Goal: Task Accomplishment & Management: Use online tool/utility

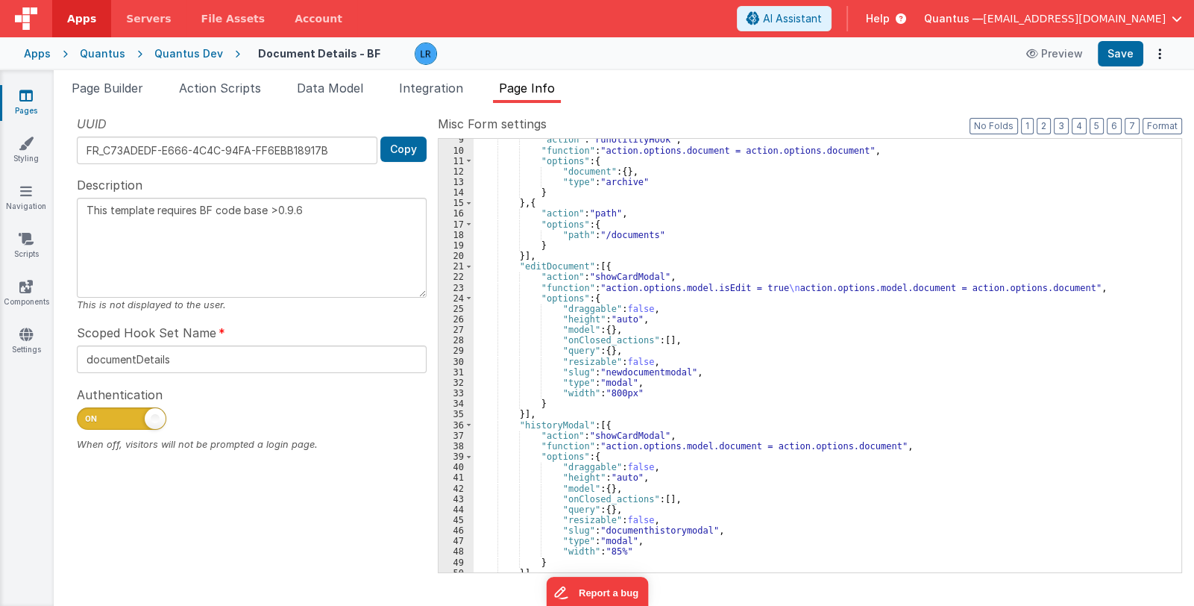
scroll to position [89, 0]
click at [26, 100] on icon at bounding box center [25, 95] width 13 height 15
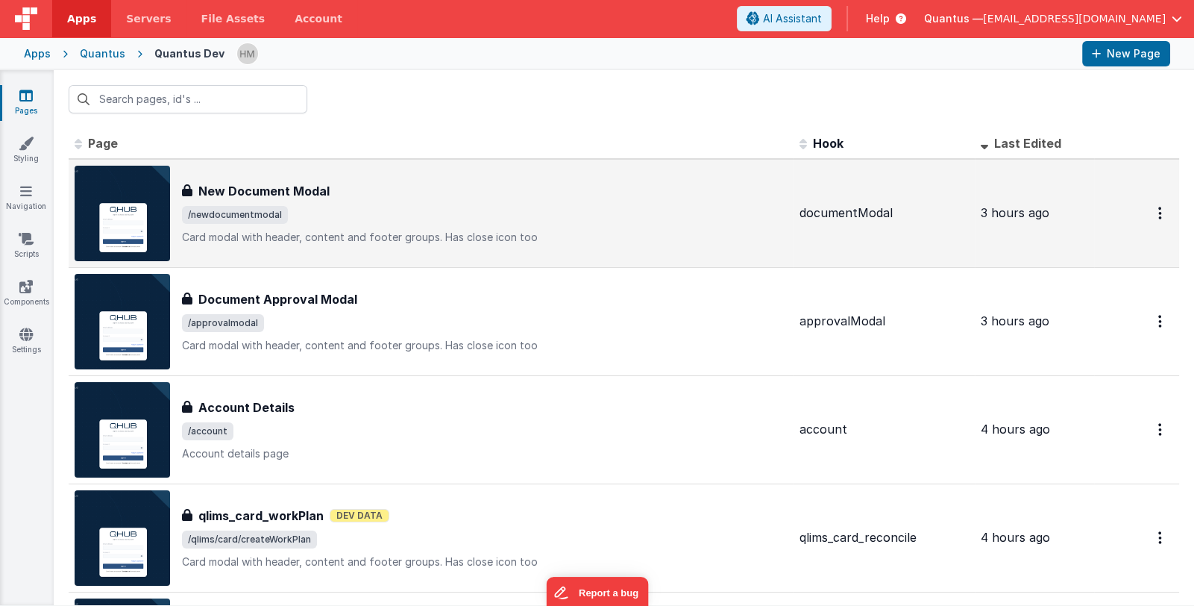
click at [414, 245] on div "New Document Modal New Document Modal /newdocumentmodal Card modal with header,…" at bounding box center [431, 213] width 713 height 95
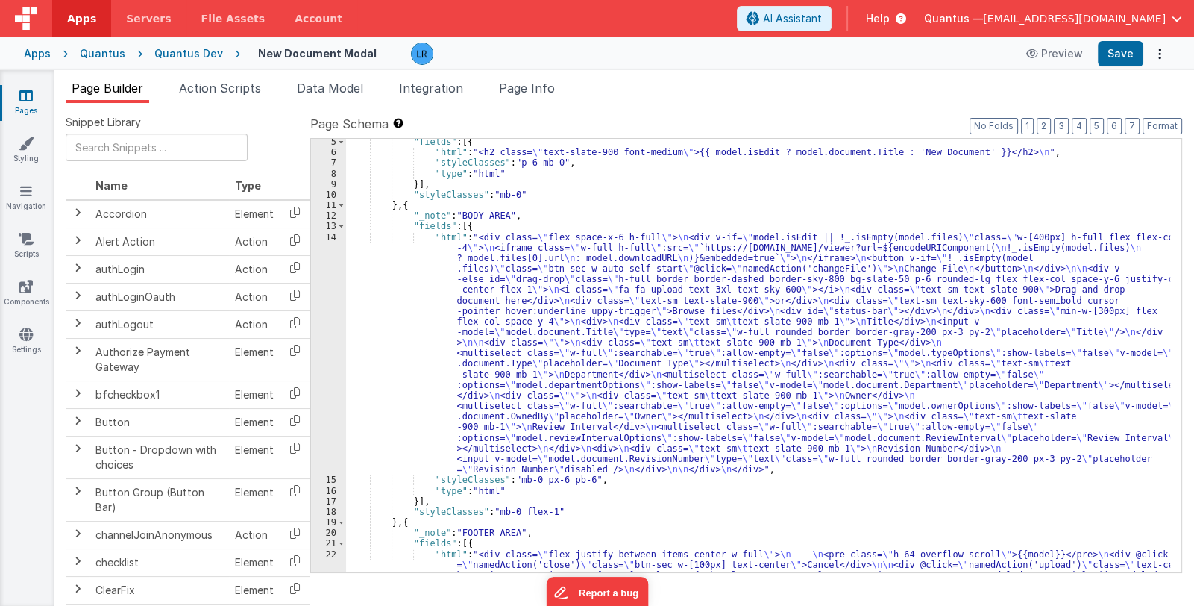
scroll to position [147, 0]
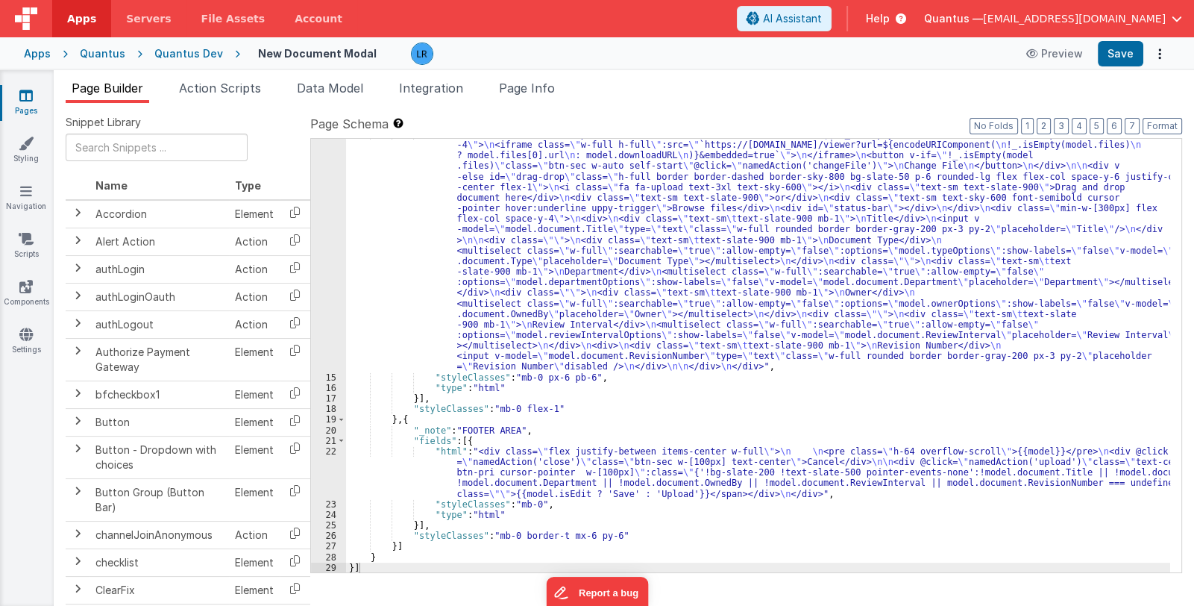
click at [624, 474] on div ""html" : "<div class= \" flex space-x-6 h-full \" > \n <div v-if= \" model.isEd…" at bounding box center [758, 473] width 824 height 688
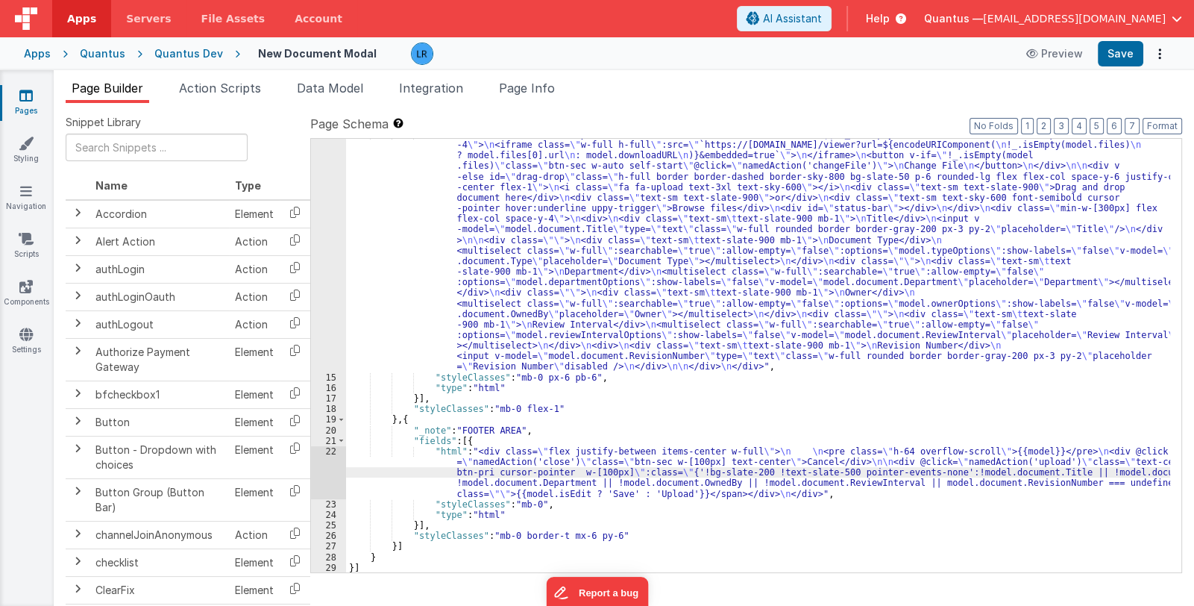
click at [328, 479] on div "22" at bounding box center [328, 472] width 35 height 53
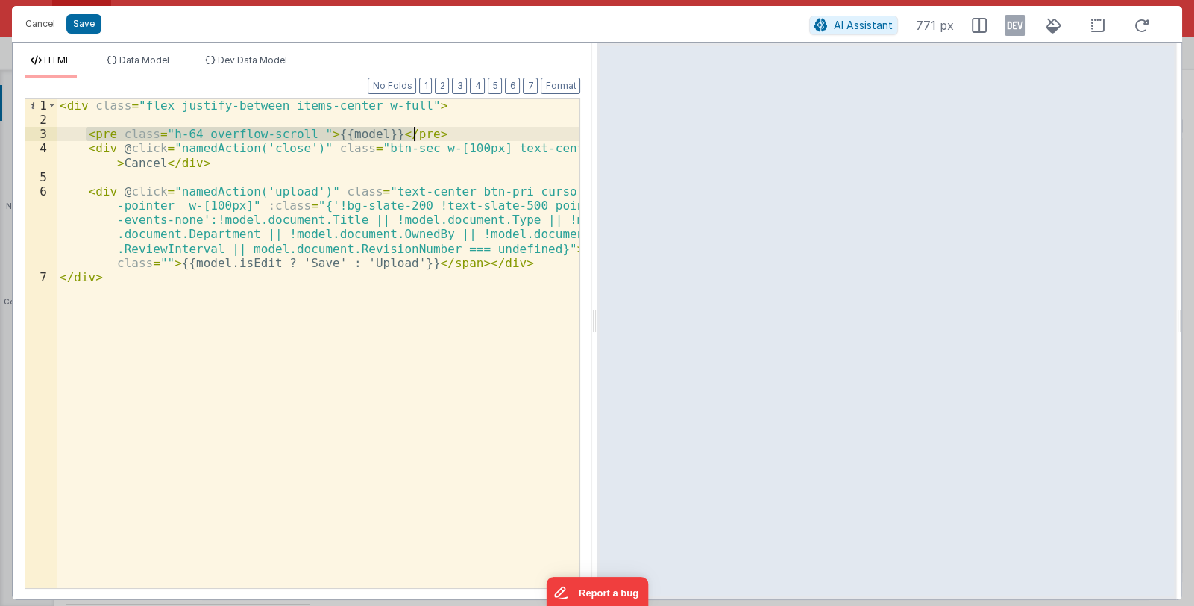
drag, startPoint x: 87, startPoint y: 134, endPoint x: 432, endPoint y: 135, distance: 345.3
click at [432, 135] on div "< div class = "flex justify-between items-center w-full" > < pre class = "h-64 …" at bounding box center [319, 357] width 524 height 518
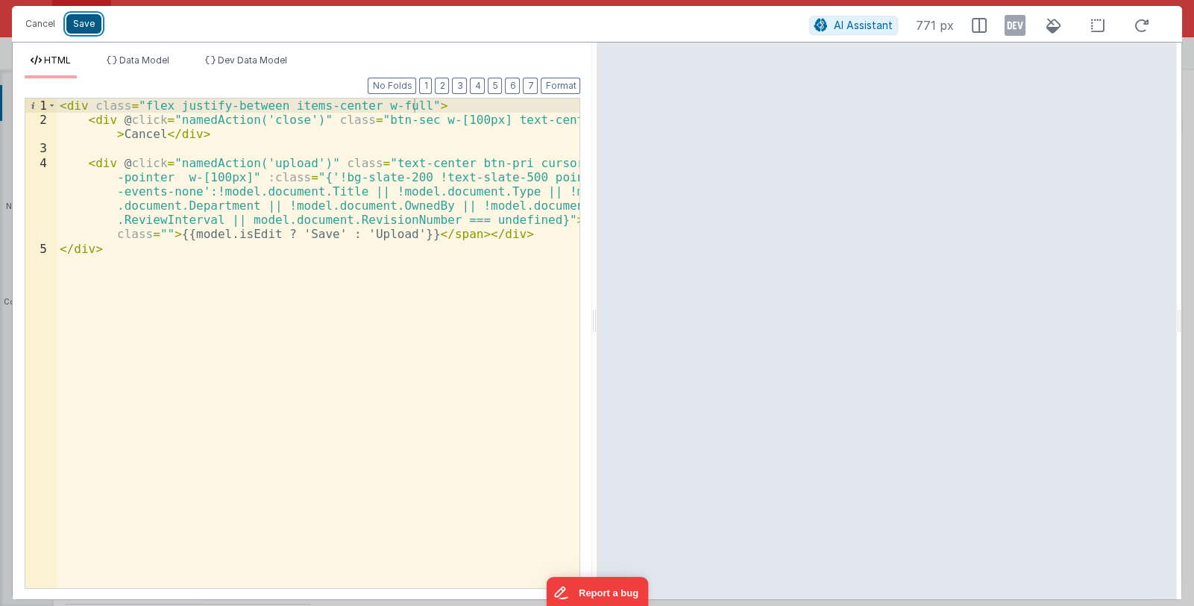
click at [86, 25] on button "Save" at bounding box center [83, 23] width 35 height 19
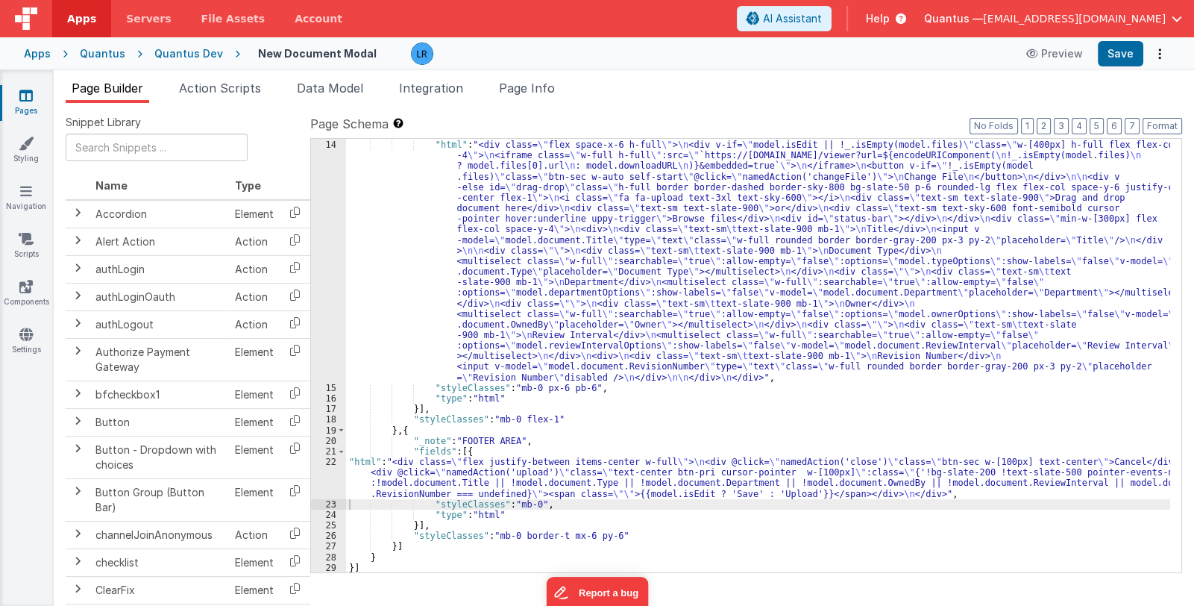
scroll to position [0, 0]
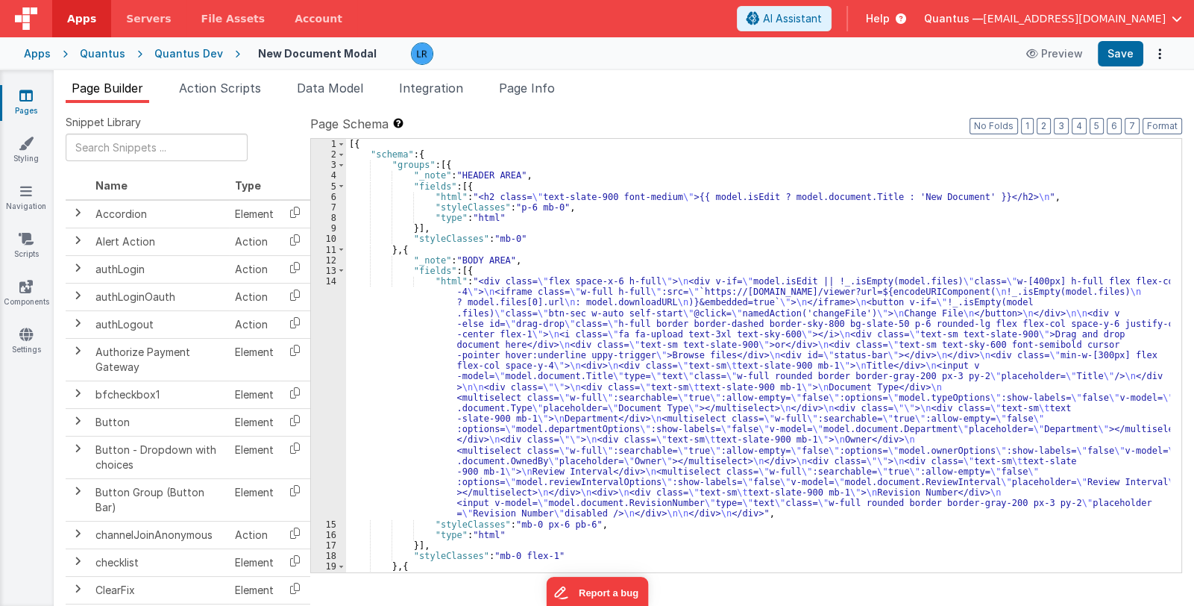
click at [672, 189] on div "[{ "schema" : { "groups" : [{ "_note" : "HEADER AREA" , "fields" : [{ "html" : …" at bounding box center [758, 366] width 824 height 455
click at [645, 197] on div "[{ "schema" : { "groups" : [{ "_note" : "HEADER AREA" , "fields" : [{ "html" : …" at bounding box center [758, 366] width 824 height 455
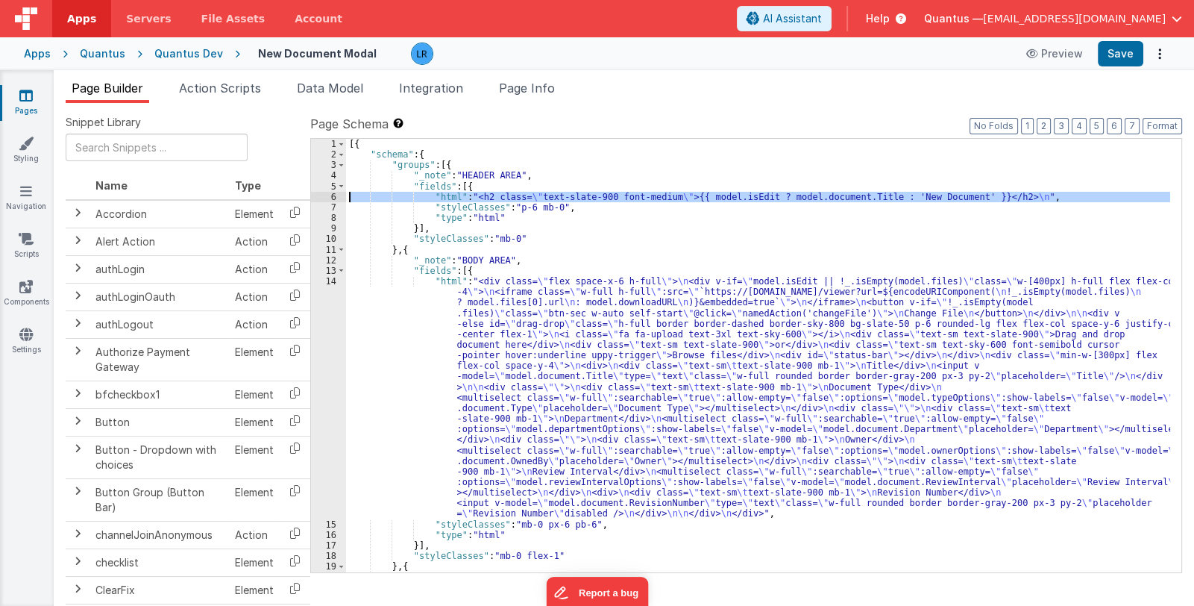
click at [329, 197] on div "6" at bounding box center [328, 197] width 35 height 10
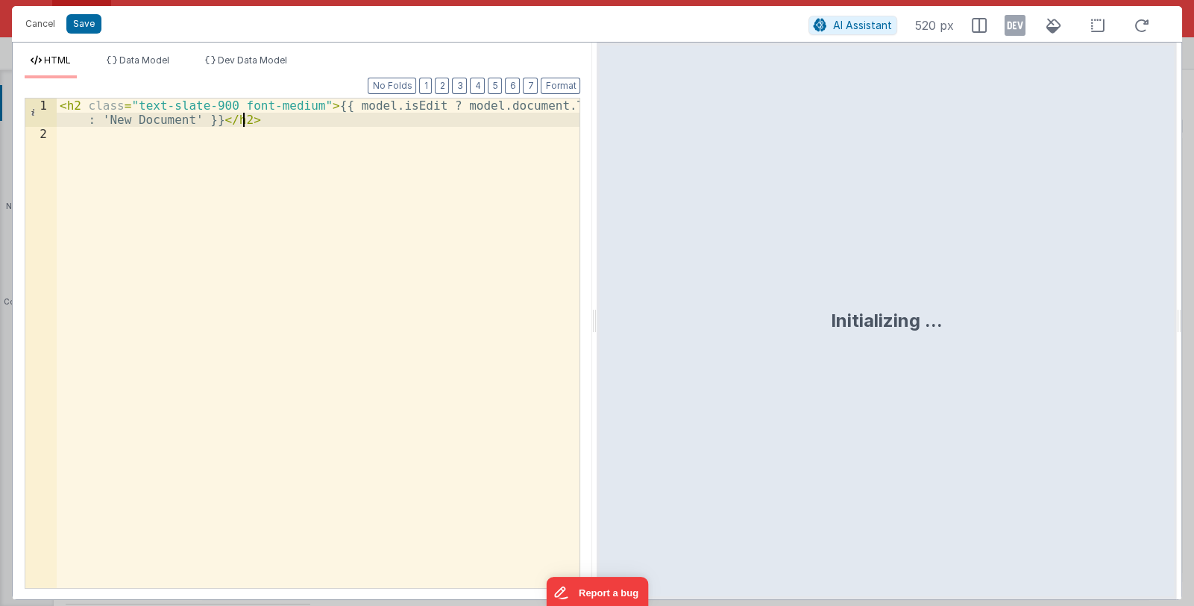
click at [246, 121] on div "< h2 class = "text-slate-900 font-medium" > {{ model.isEdit ? model.document.Ti…" at bounding box center [319, 364] width 524 height 533
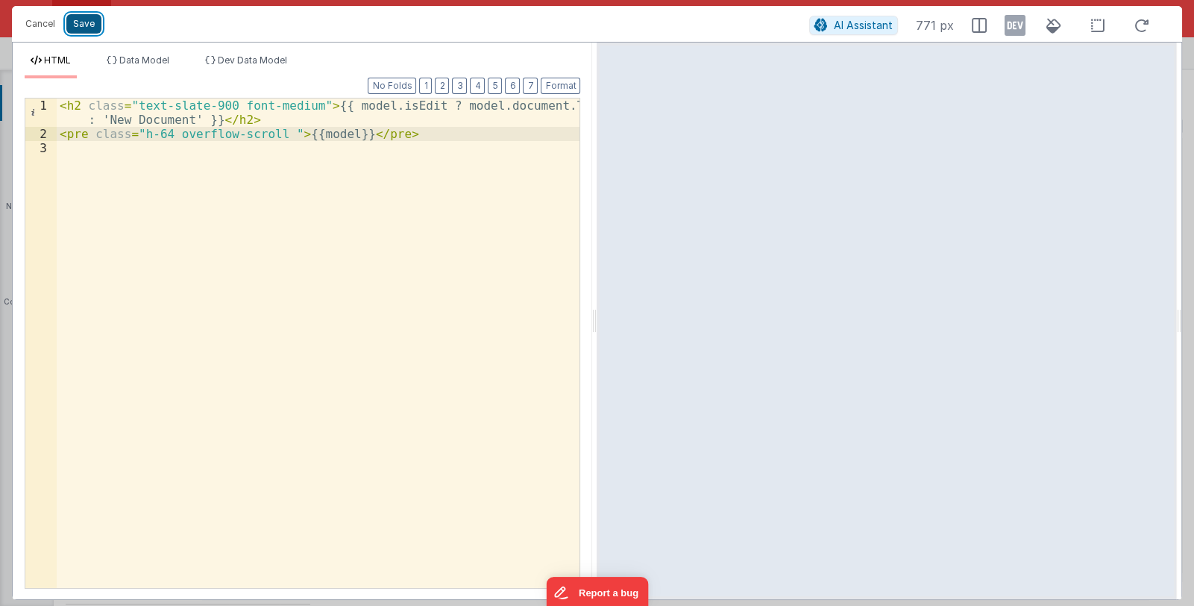
click at [95, 25] on button "Save" at bounding box center [83, 23] width 35 height 19
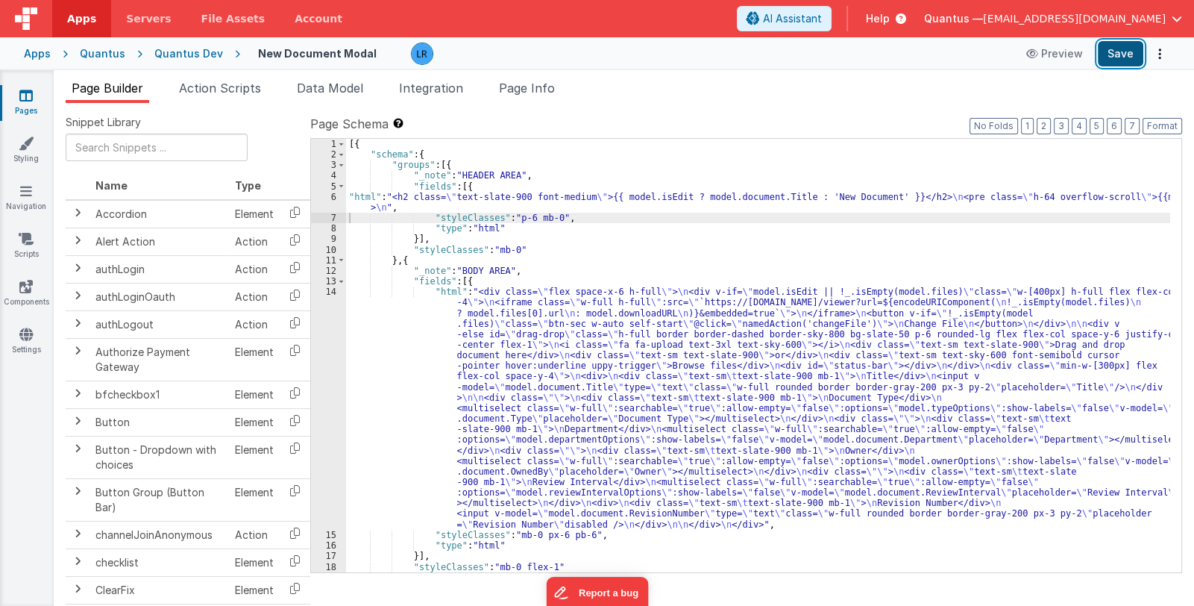
click at [1126, 48] on button "Save" at bounding box center [1120, 53] width 45 height 25
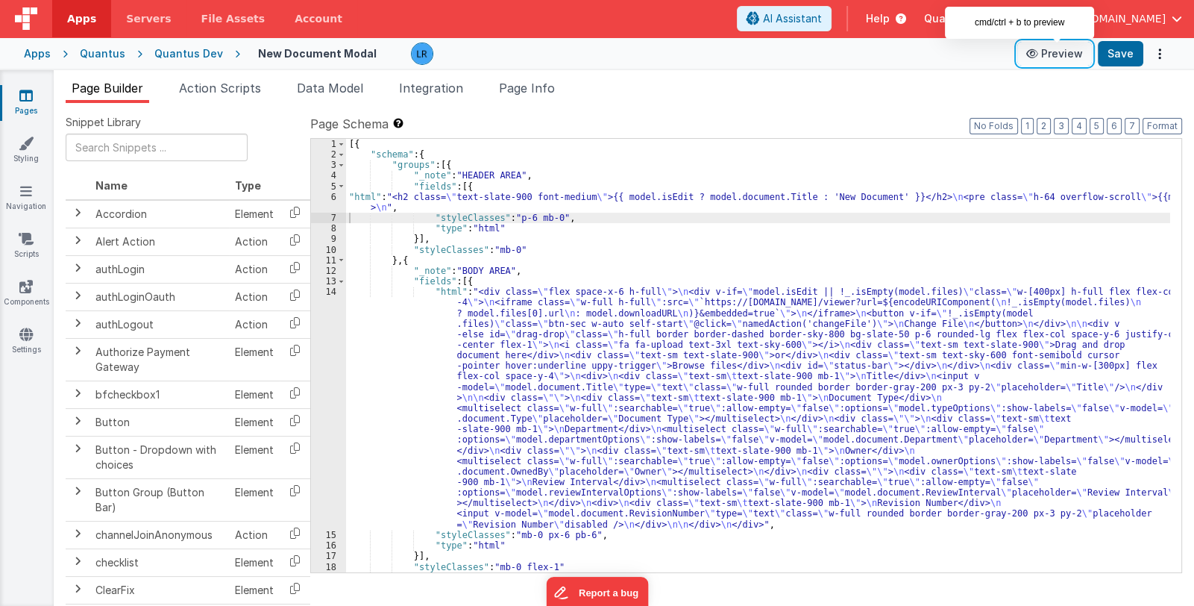
click at [1055, 53] on button "Preview" at bounding box center [1054, 54] width 75 height 24
click at [652, 195] on div "[{ "schema" : { "groups" : [{ "_note" : "HEADER AREA" , "fields" : [{ "html" : …" at bounding box center [758, 366] width 824 height 455
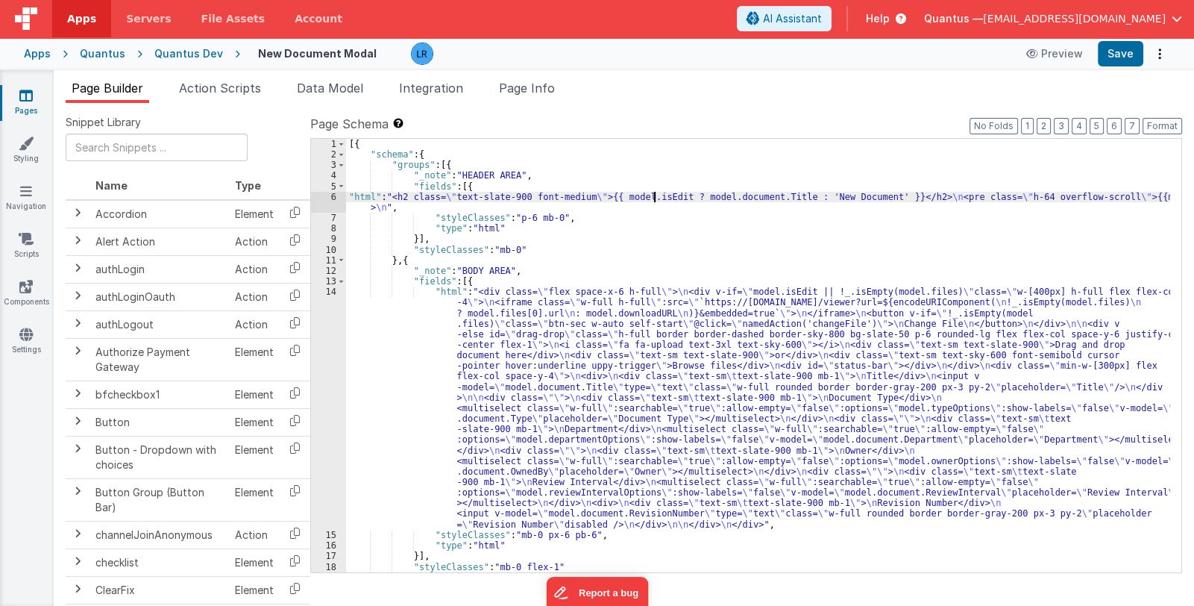
click at [321, 200] on div "6" at bounding box center [328, 202] width 35 height 21
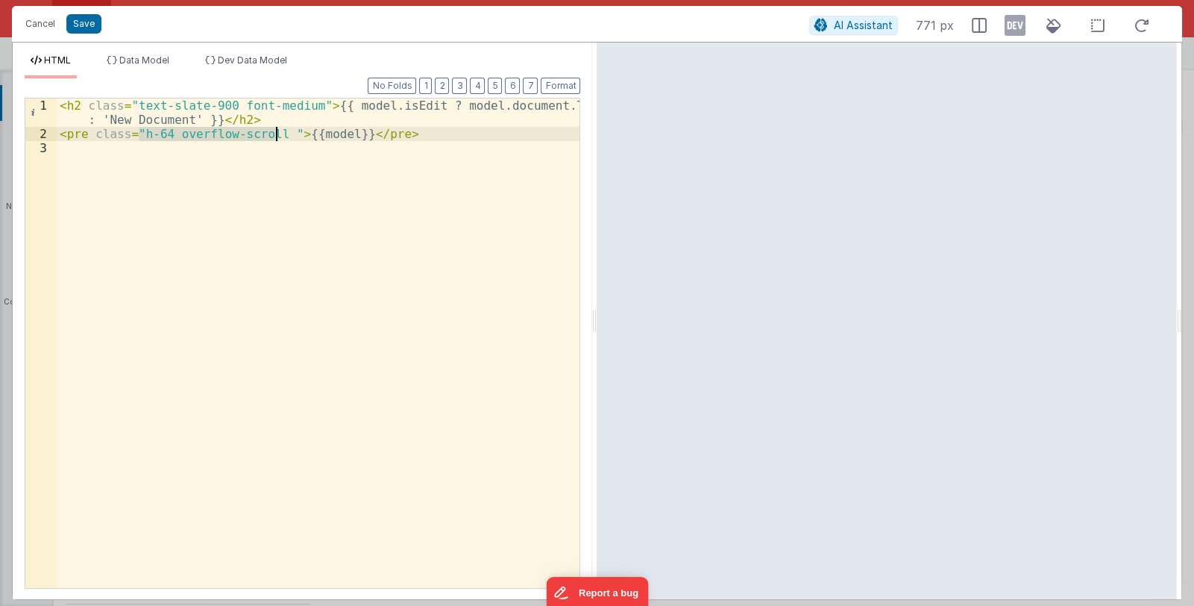
drag, startPoint x: 136, startPoint y: 132, endPoint x: 277, endPoint y: 136, distance: 141.0
click at [277, 136] on div "< h2 class = "text-slate-900 font-medium" > {{ model.isEdit ? model.document.Ti…" at bounding box center [319, 364] width 524 height 533
click at [219, 135] on div "< h2 class = "text-slate-900 font-medium" > {{ model.isEdit ? model.document.Ti…" at bounding box center [318, 342] width 523 height 489
drag, startPoint x: 172, startPoint y: 134, endPoint x: 138, endPoint y: 134, distance: 33.6
click at [138, 134] on div "< h2 class = "text-slate-900 font-medium" > {{ model.isEdit ? model.document.Ti…" at bounding box center [319, 364] width 524 height 533
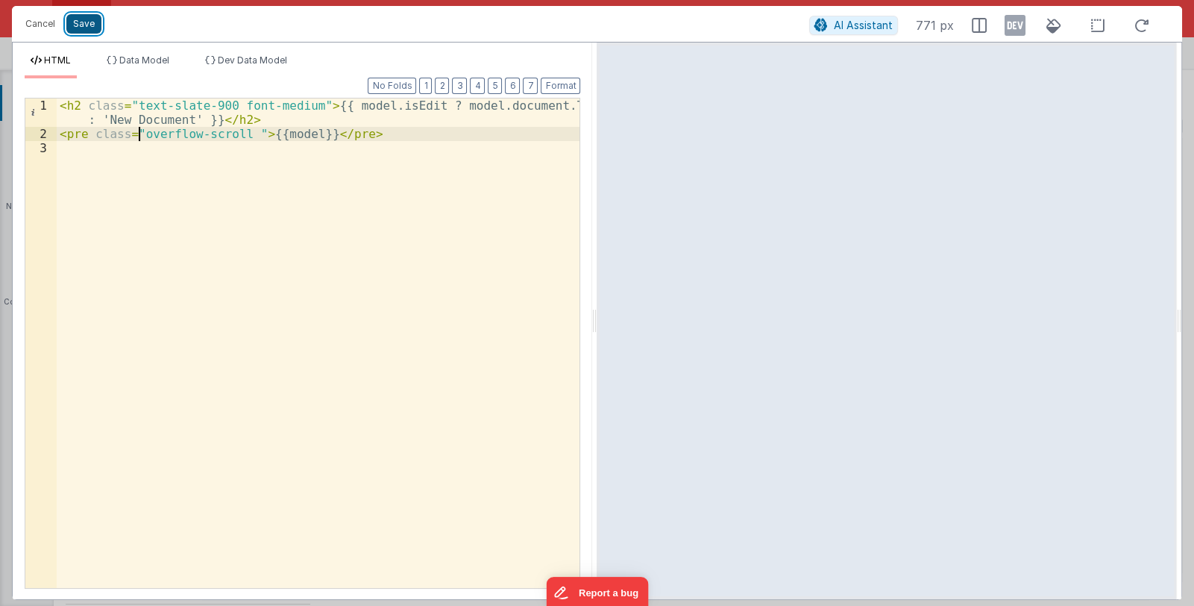
click at [93, 25] on button "Save" at bounding box center [83, 23] width 35 height 19
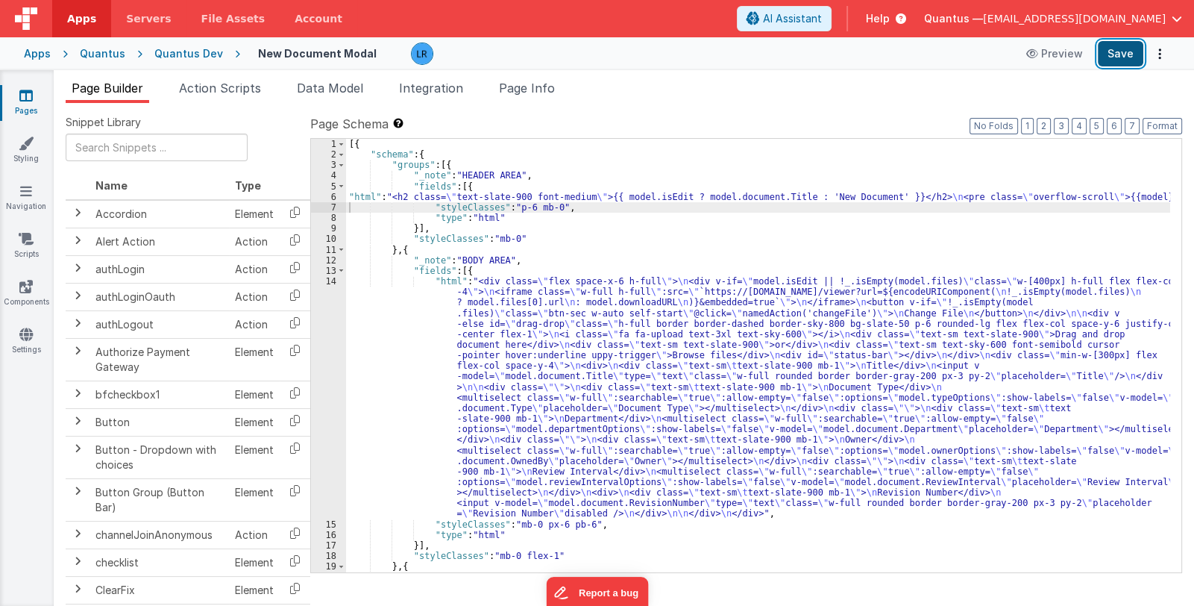
click at [1114, 50] on button "Save" at bounding box center [1120, 53] width 45 height 25
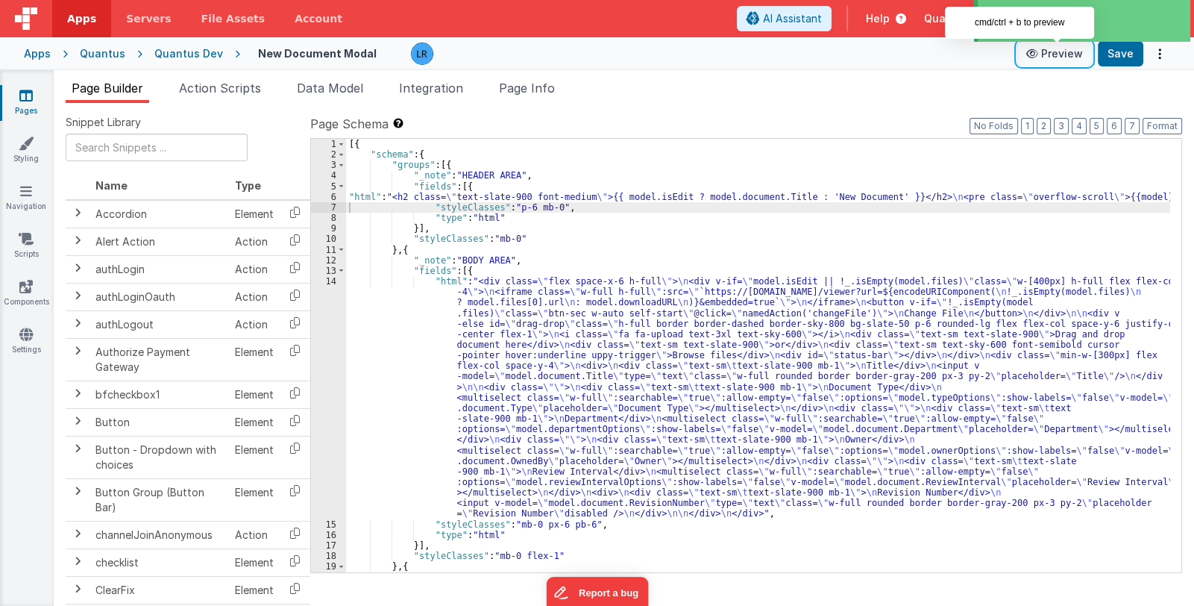
click at [1067, 51] on button "Preview" at bounding box center [1054, 54] width 75 height 24
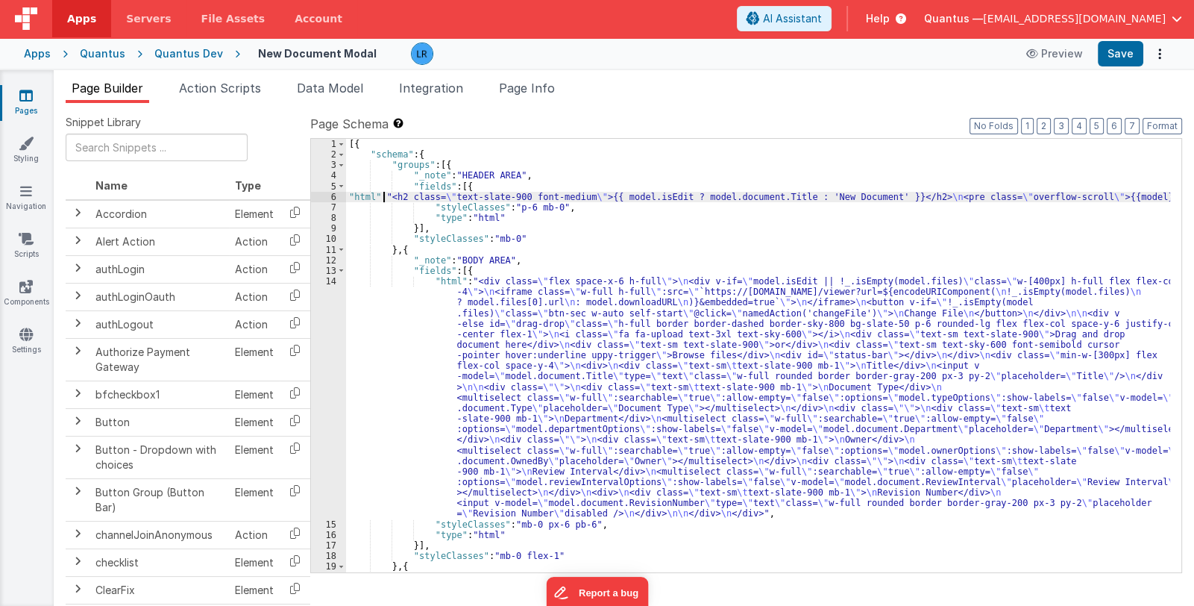
click at [383, 197] on div "[{ "schema" : { "groups" : [{ "_note" : "HEADER AREA" , "fields" : [{ "html" : …" at bounding box center [758, 366] width 824 height 455
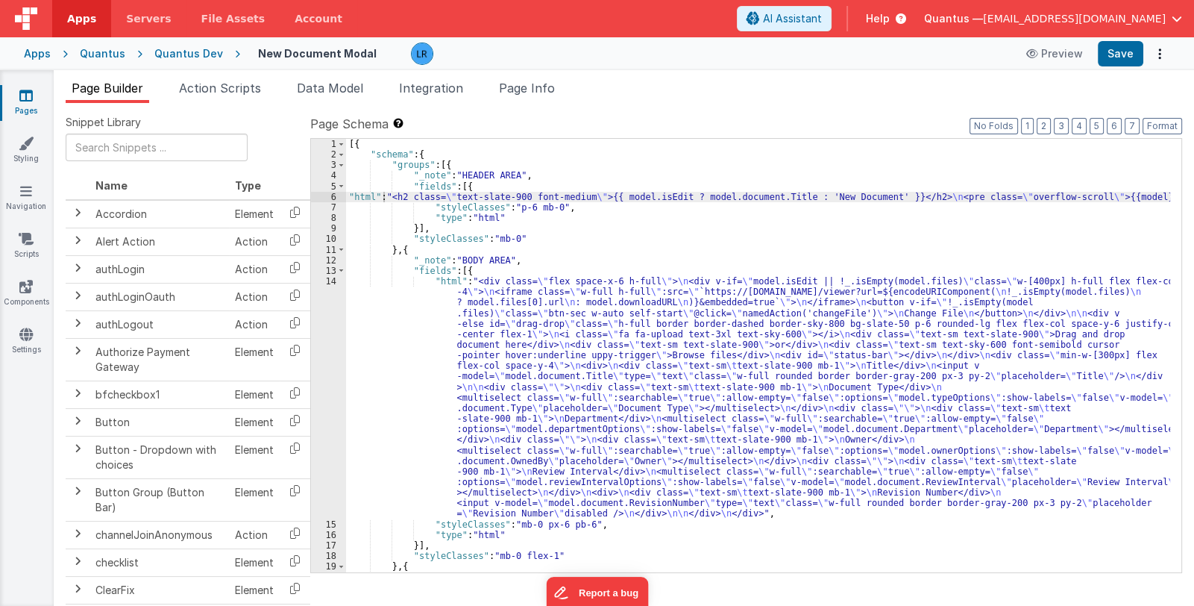
click at [338, 198] on div "6" at bounding box center [328, 197] width 35 height 10
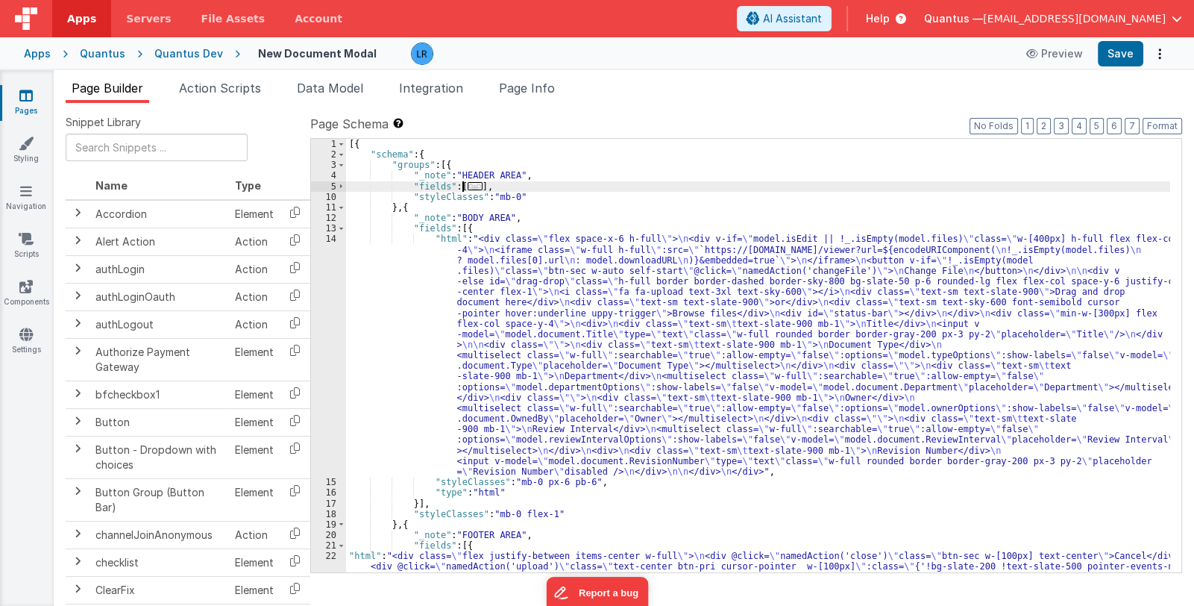
click at [468, 187] on span "..." at bounding box center [475, 186] width 15 height 8
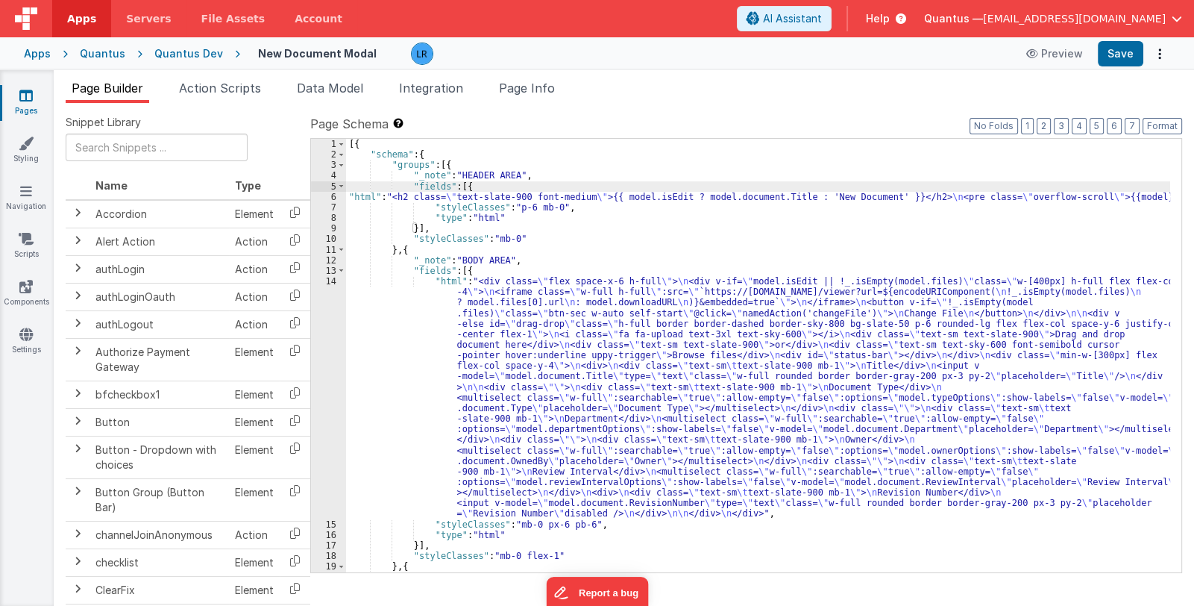
click at [478, 197] on div "[{ "schema" : { "groups" : [{ "_note" : "HEADER AREA" , "fields" : [{ "html" : …" at bounding box center [758, 366] width 824 height 455
click at [330, 197] on div "6" at bounding box center [328, 197] width 35 height 10
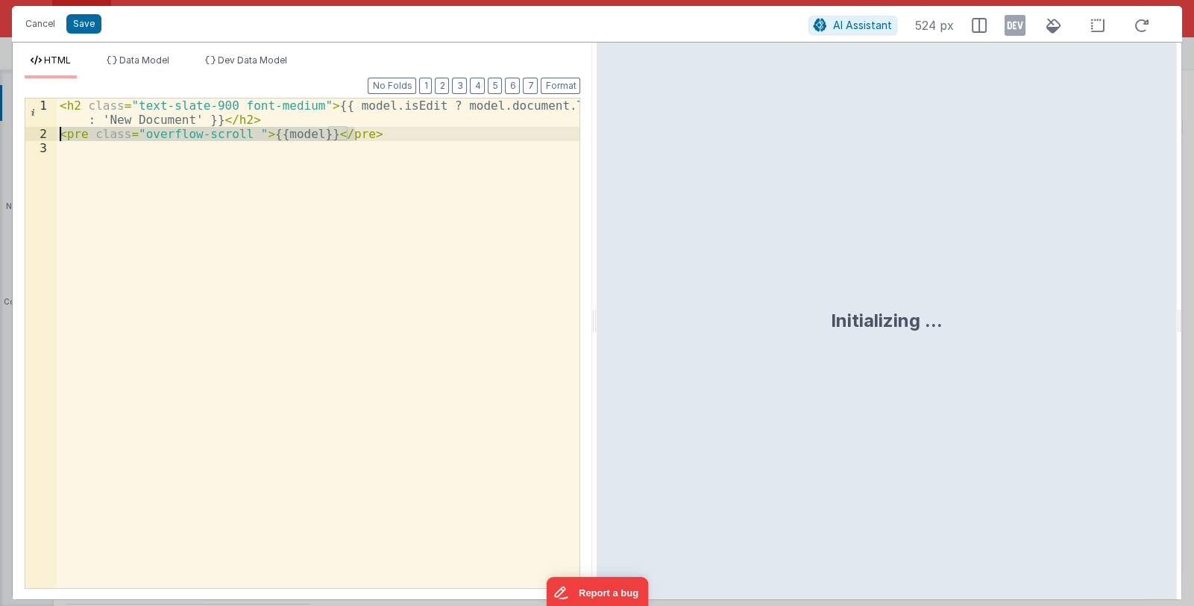
drag, startPoint x: 392, startPoint y: 137, endPoint x: 41, endPoint y: 133, distance: 350.6
click at [41, 133] on div "1 2 3 < h2 class = "text-slate-900 font-medium" > {{ model.isEdit ? model.docum…" at bounding box center [303, 343] width 556 height 491
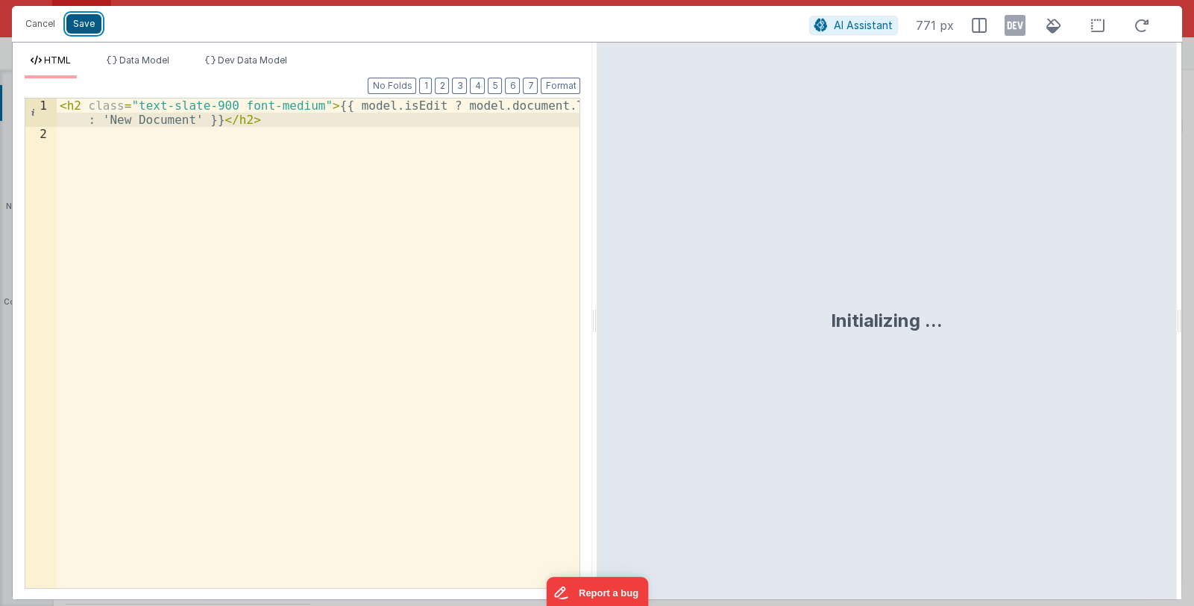
click at [86, 17] on button "Save" at bounding box center [83, 23] width 35 height 19
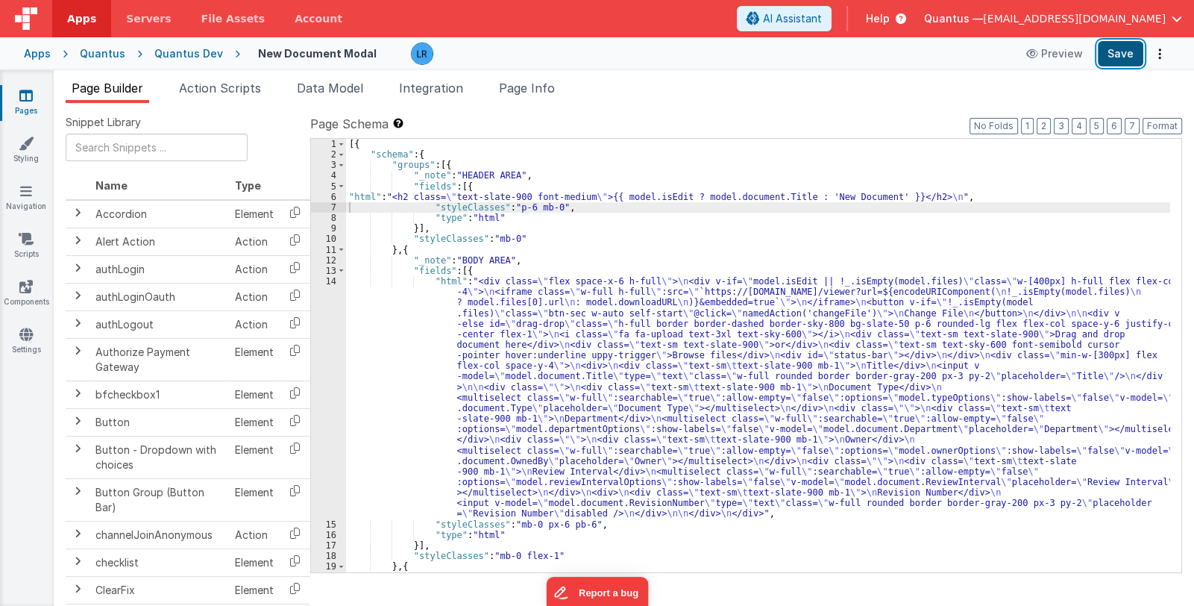
click at [1134, 51] on button "Save" at bounding box center [1120, 53] width 45 height 25
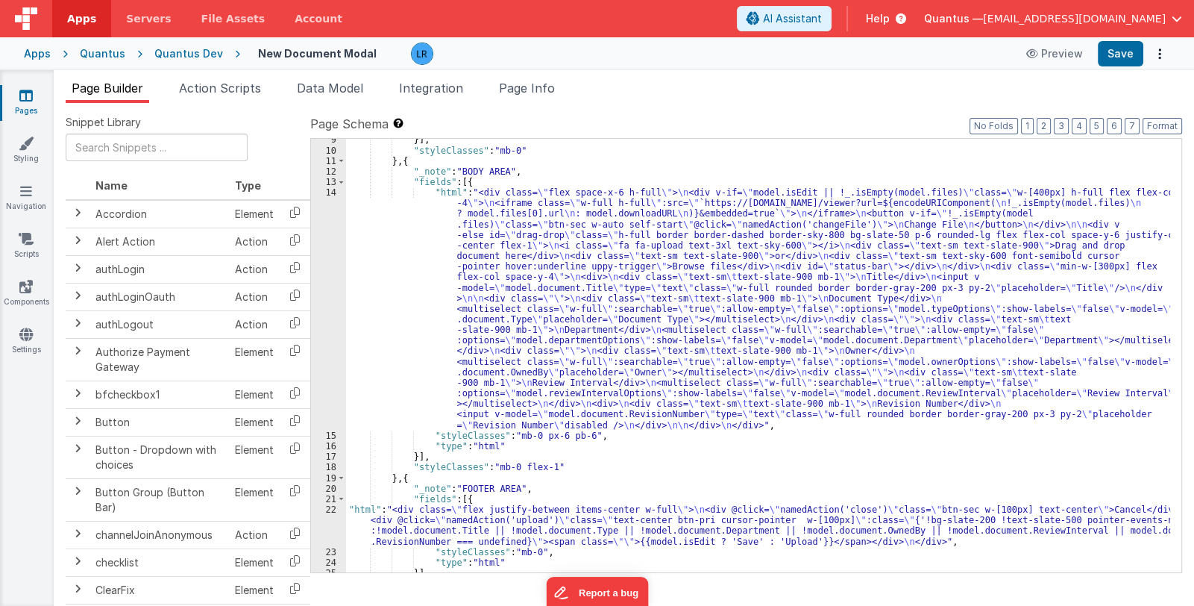
scroll to position [136, 0]
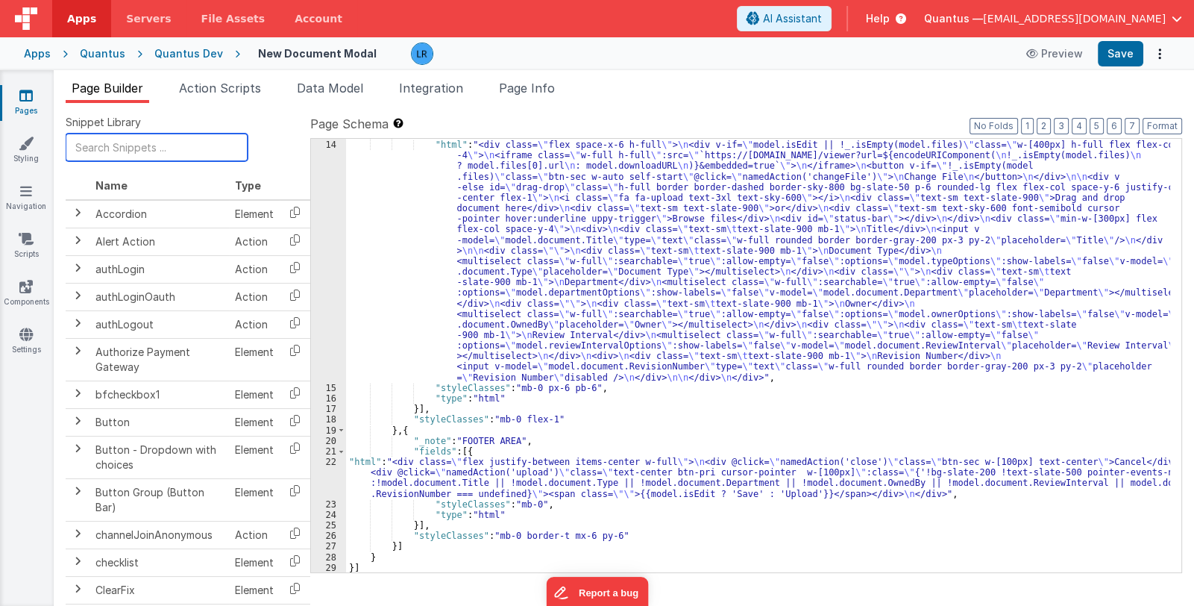
click at [199, 153] on input "text" at bounding box center [157, 148] width 182 height 28
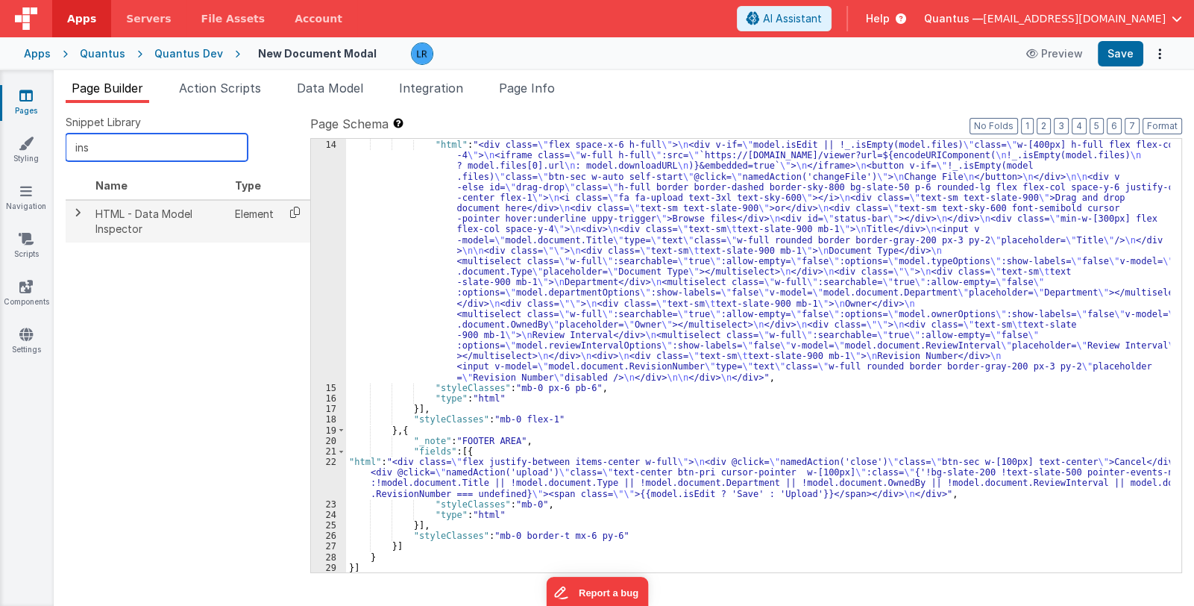
type input "ins"
click at [295, 213] on icon at bounding box center [295, 212] width 31 height 23
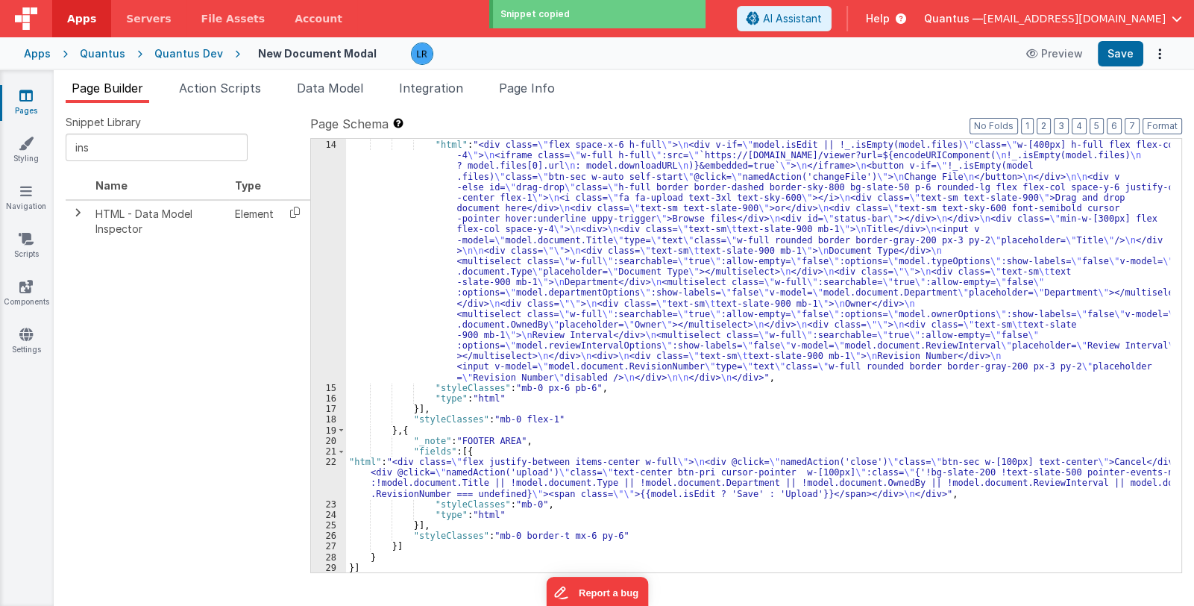
click at [411, 432] on div ""fields" : [{ "html" : "<div class= \" flex space-x-6 h-full \" > \n <div v-if=…" at bounding box center [758, 356] width 824 height 455
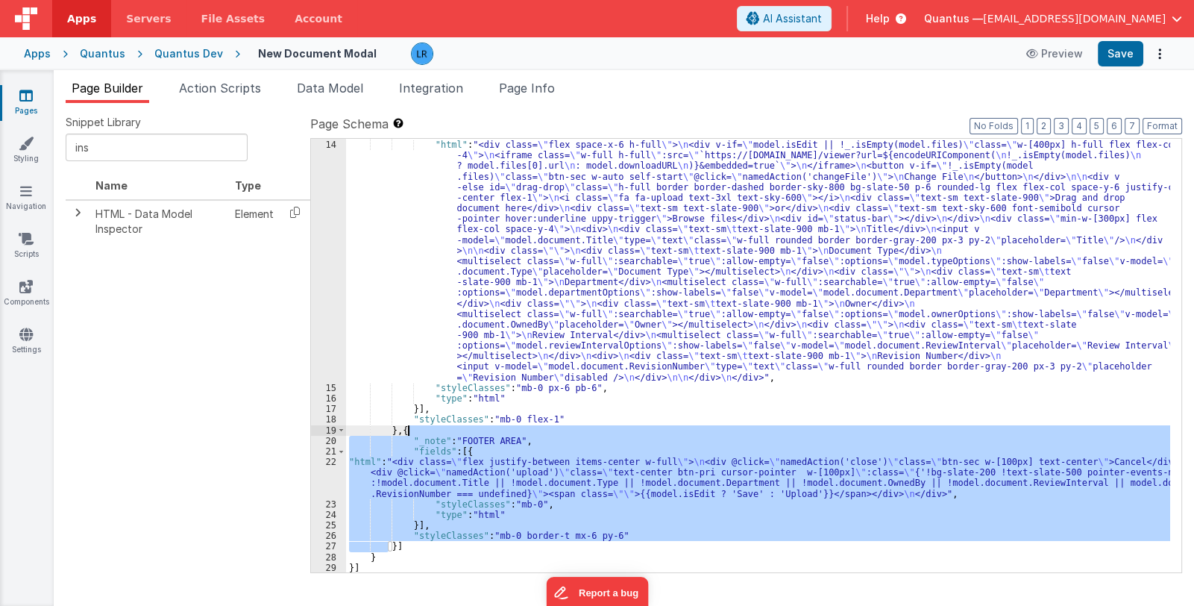
click at [392, 543] on div ""fields" : [{ "html" : "<div class= \" flex space-x-6 h-full \" > \n <div v-if=…" at bounding box center [758, 356] width 824 height 455
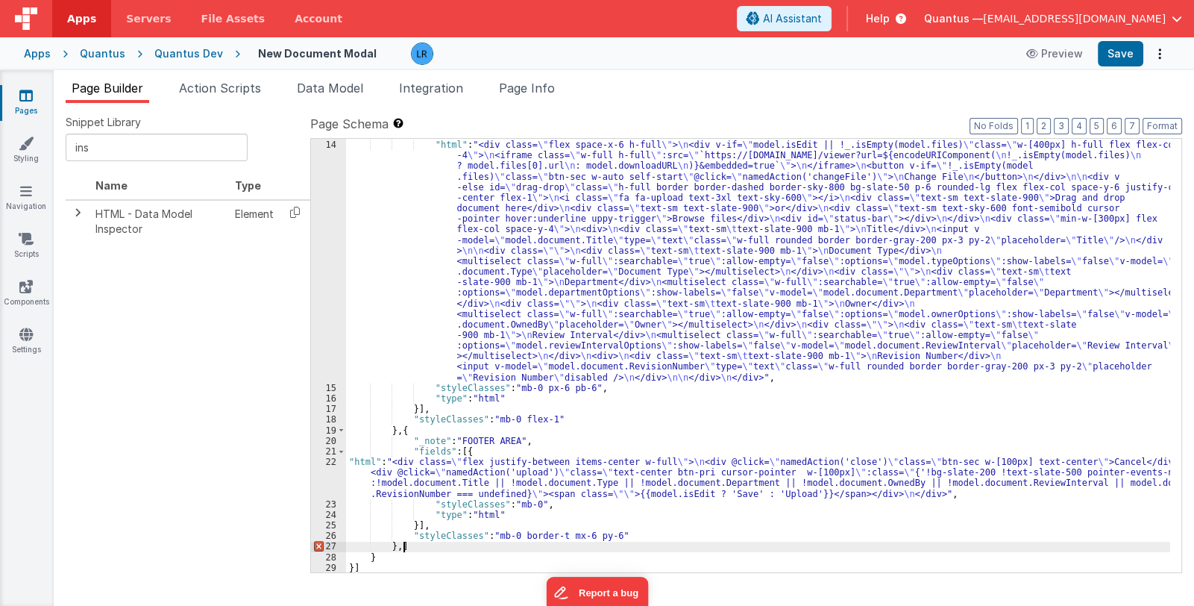
paste textarea
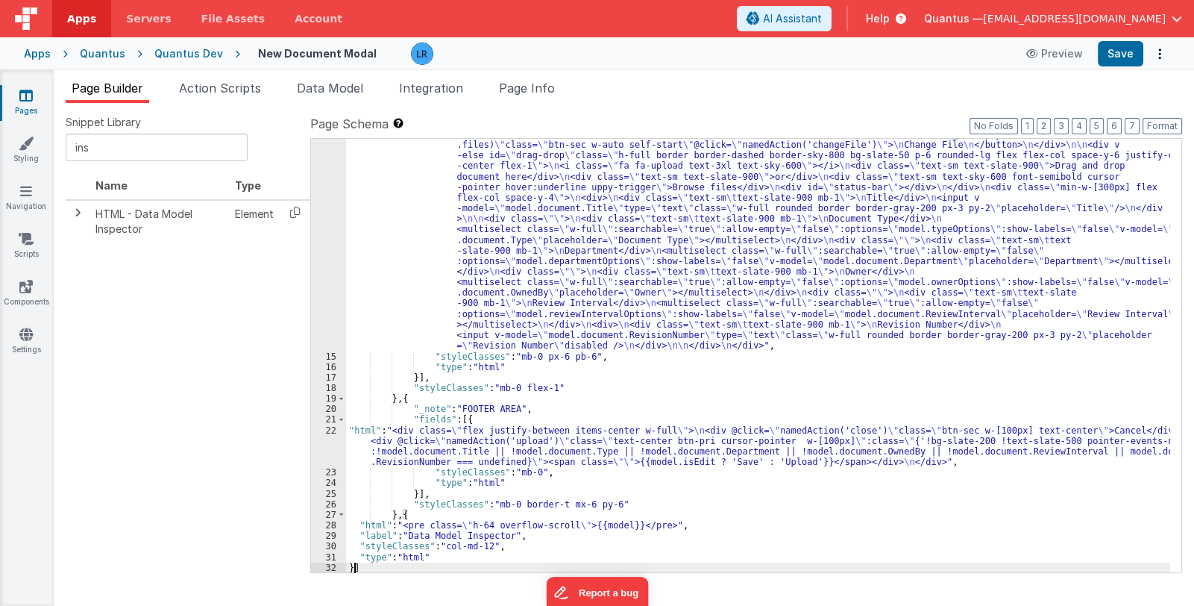
click at [531, 471] on div ""html" : "<div class= \" flex space-x-6 h-full \" > \n <div v-if= \" model.isEd…" at bounding box center [758, 452] width 824 height 688
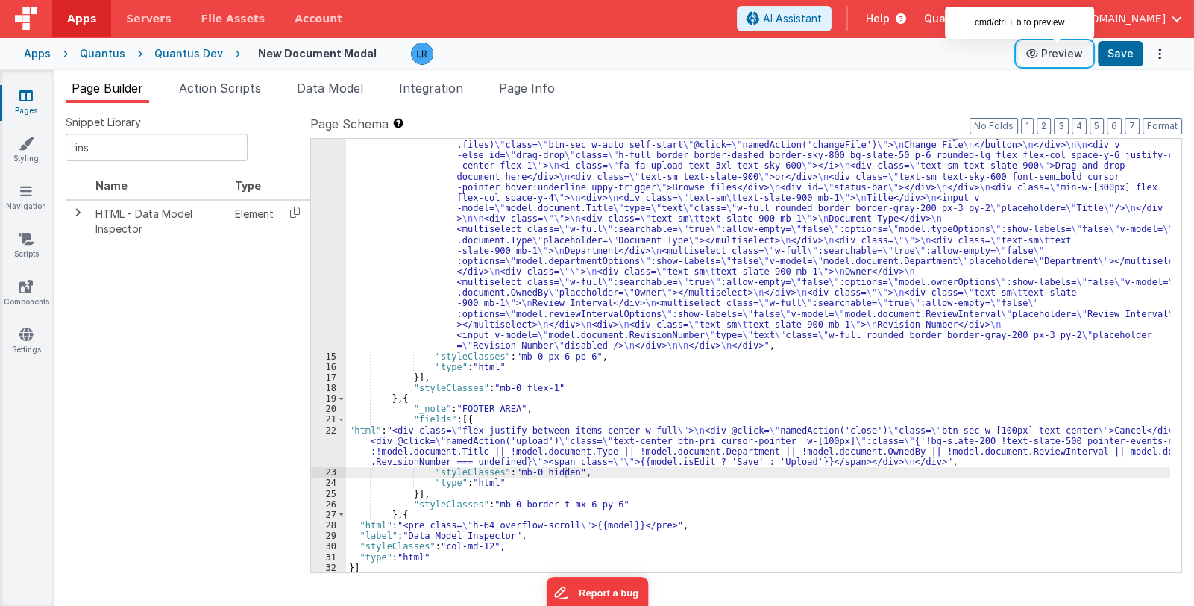
click at [1049, 51] on button "Preview" at bounding box center [1054, 54] width 75 height 24
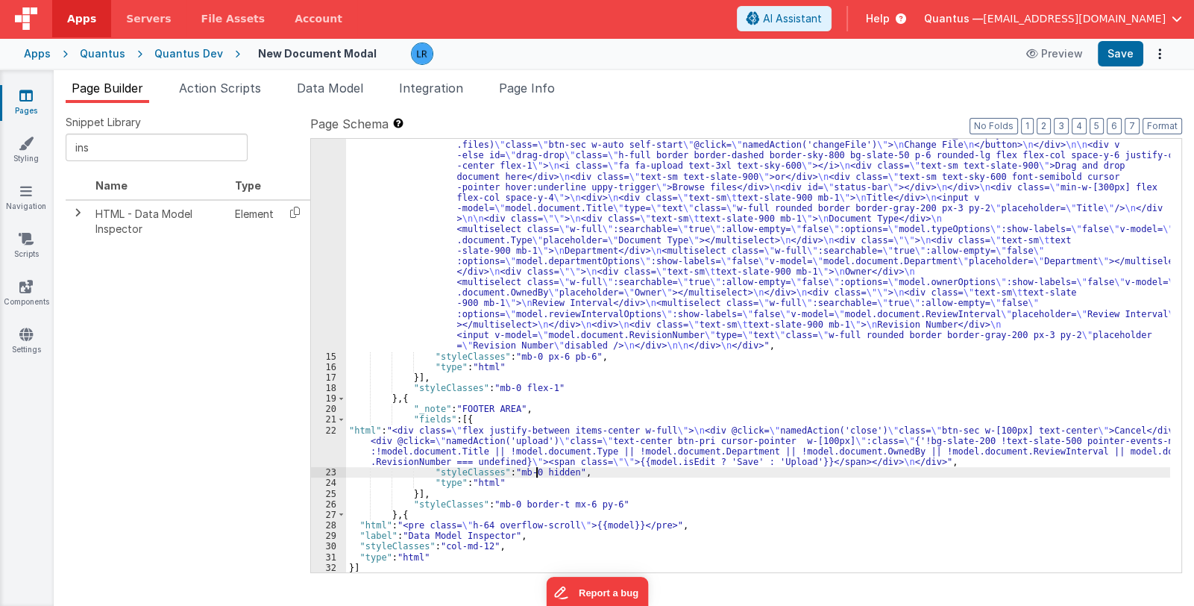
click at [534, 470] on div ""html" : "<div class= \" flex space-x-6 h-full \" > \n <div v-if= \" model.isEd…" at bounding box center [758, 452] width 824 height 688
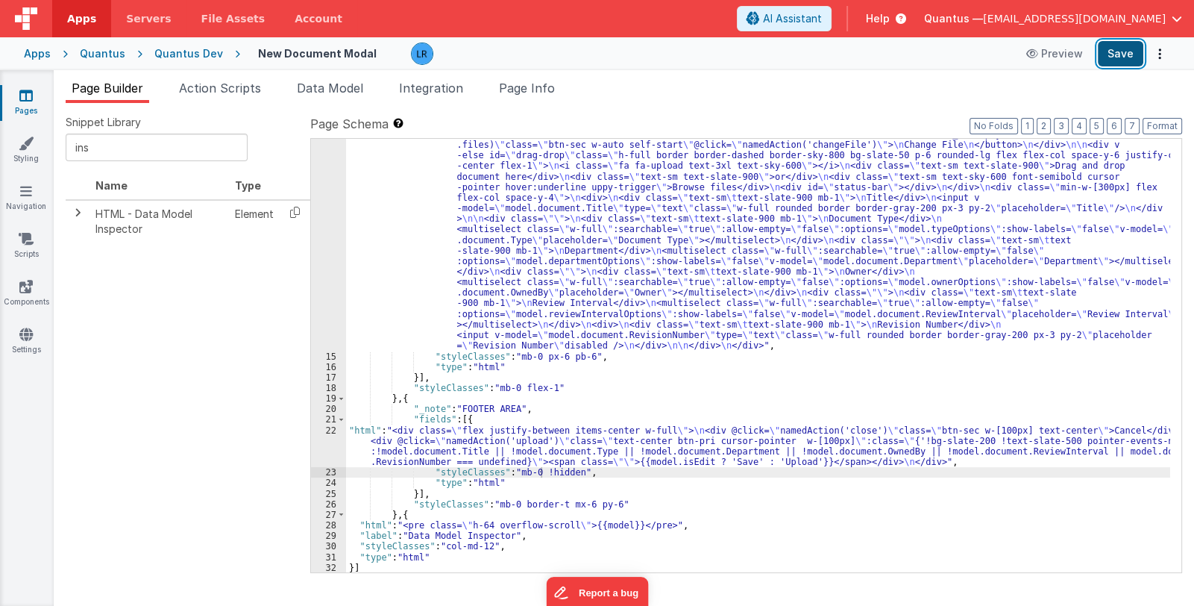
click at [1130, 57] on button "Save" at bounding box center [1120, 53] width 45 height 25
drag, startPoint x: 536, startPoint y: 471, endPoint x: 571, endPoint y: 468, distance: 34.4
click at [571, 468] on div ""html" : "<div class= \" flex space-x-6 h-full \" > \n <div v-if= \" model.isEd…" at bounding box center [758, 452] width 824 height 688
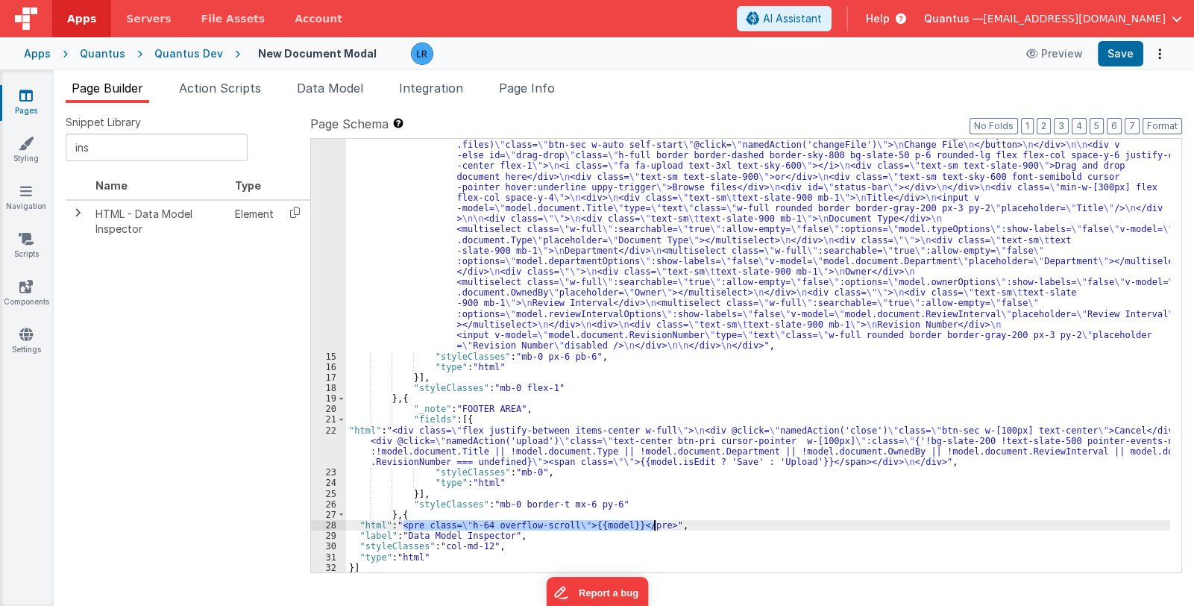
drag, startPoint x: 403, startPoint y: 523, endPoint x: 654, endPoint y: 527, distance: 251.4
click at [654, 527] on div ""html" : "<div class= \" flex space-x-6 h-full \" > \n <div v-if= \" model.isEd…" at bounding box center [758, 452] width 824 height 688
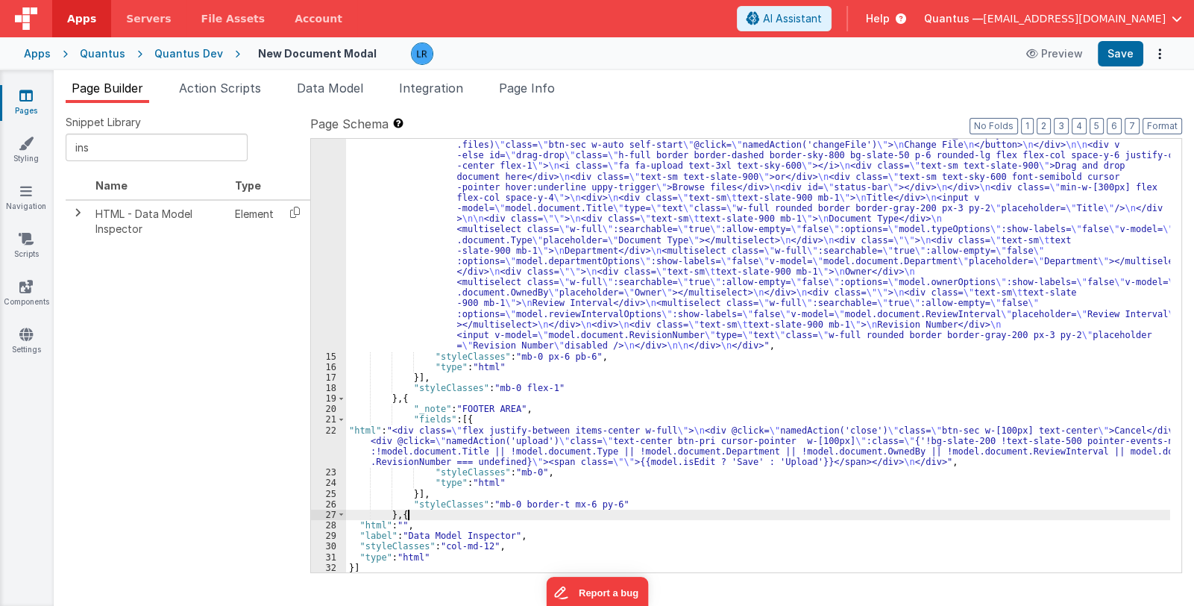
click at [417, 515] on div ""html" : "<div class= \" flex space-x-6 h-full \" > \n <div v-if= \" model.isEd…" at bounding box center [758, 452] width 824 height 688
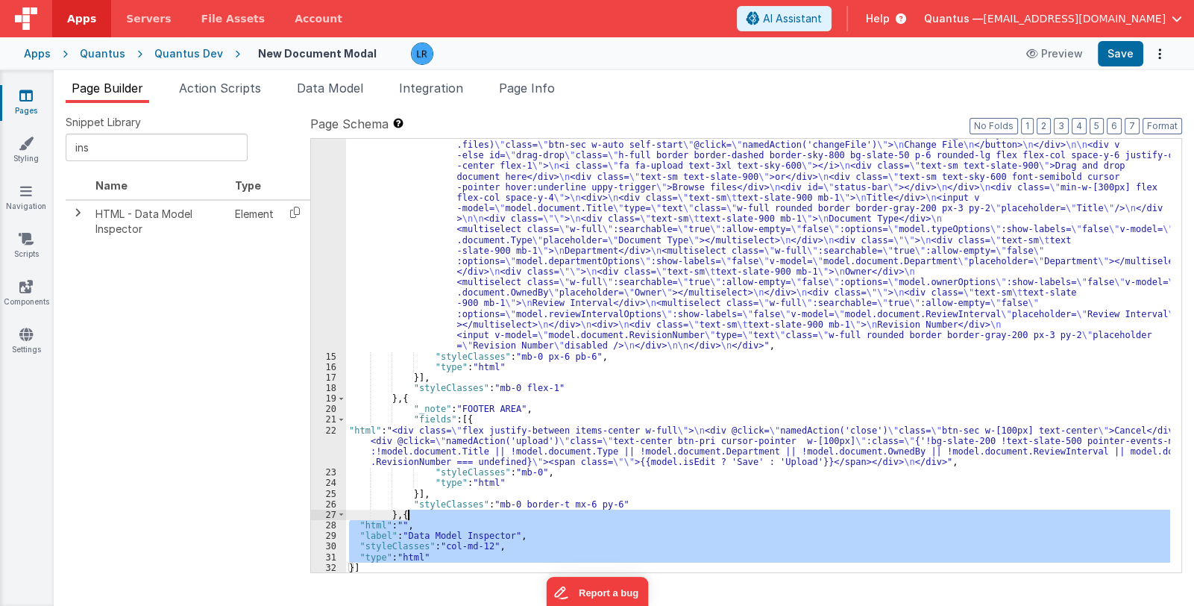
click at [417, 515] on div ""html" : "<div class= \" flex space-x-6 h-full \" > \n <div v-if= \" model.isEd…" at bounding box center [758, 452] width 824 height 688
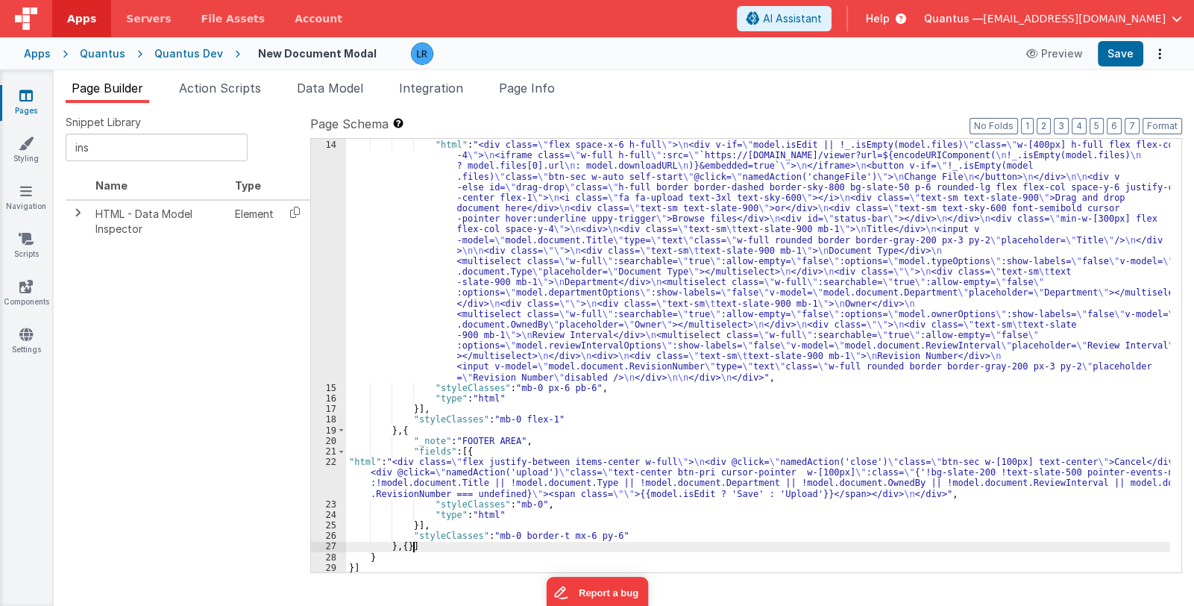
click at [414, 544] on div ""fields" : [{ "html" : "<div class= \" flex space-x-6 h-full \" > \n <div v-if=…" at bounding box center [758, 356] width 824 height 455
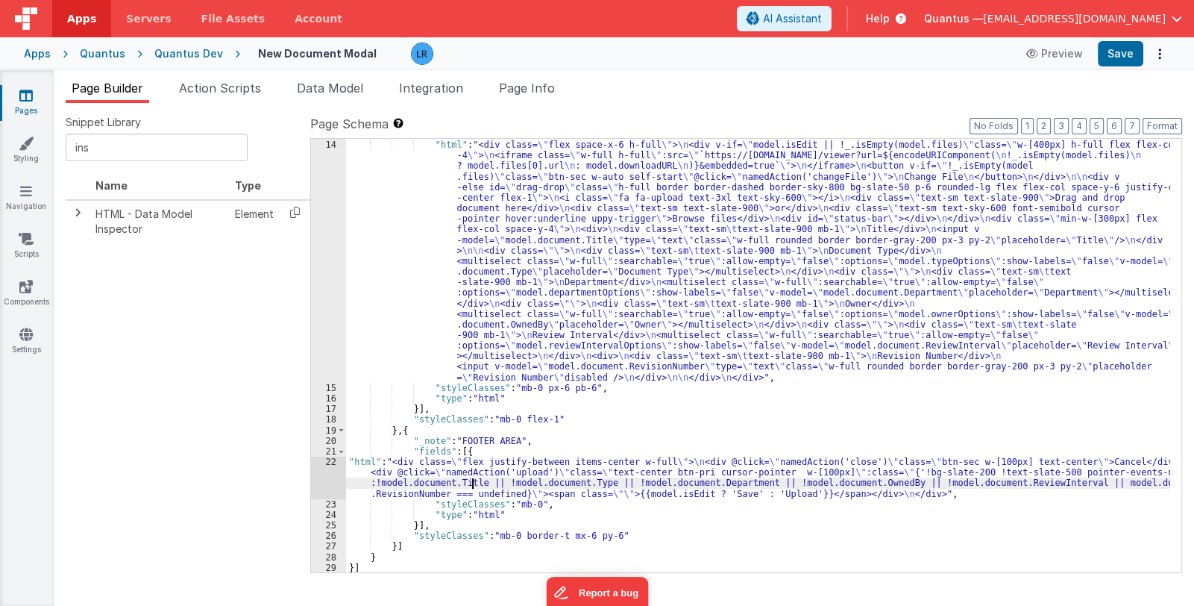
click at [472, 483] on div ""fields" : [{ "html" : "<div class= \" flex space-x-6 h-full \" > \n <div v-if=…" at bounding box center [758, 356] width 824 height 455
click at [526, 327] on div ""fields" : [{ "html" : "<div class= \" flex space-x-6 h-full \" > \n <div v-if=…" at bounding box center [758, 356] width 824 height 455
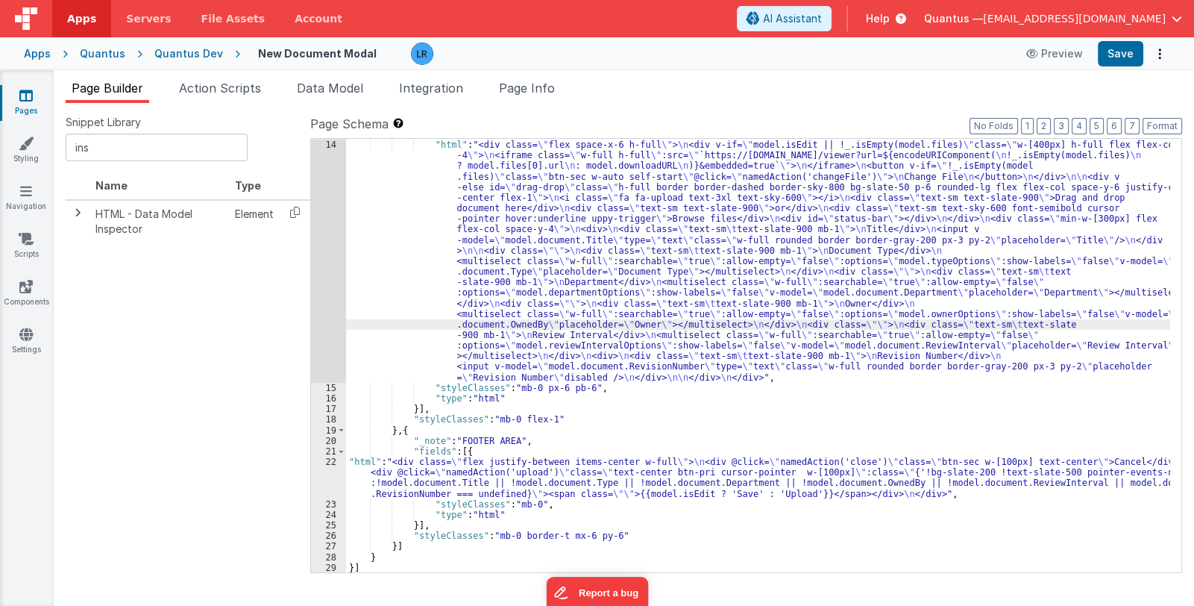
click at [327, 342] on div "14" at bounding box center [328, 260] width 35 height 243
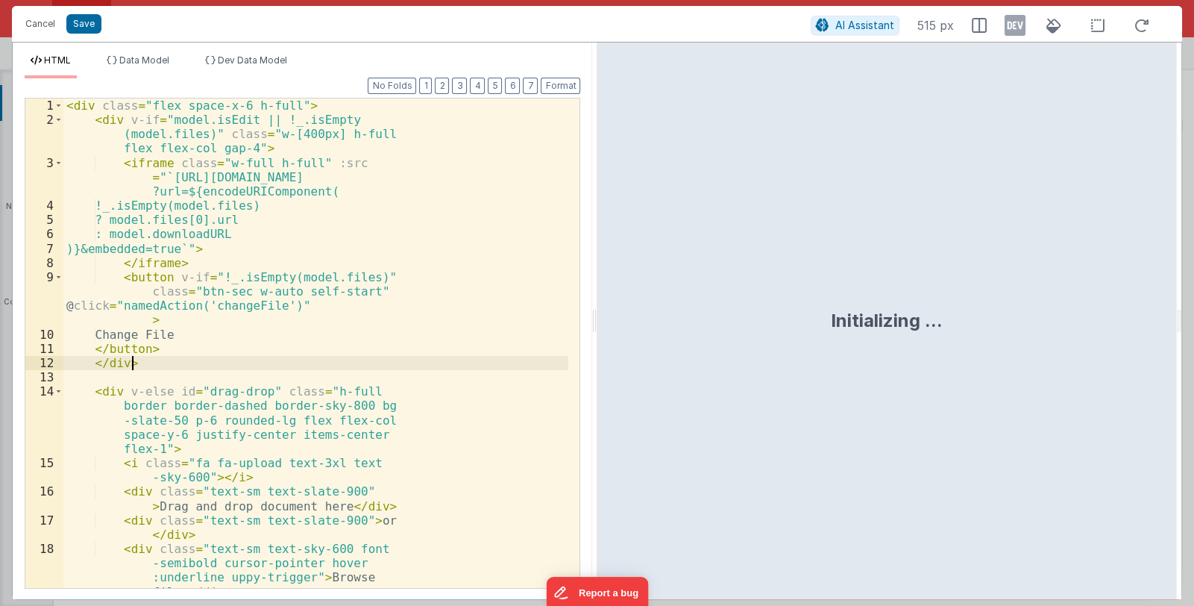
click at [327, 342] on div "< div class = "flex space-x-6 h-full" > < div v-if = "model.isEdit || !_.isEmpt…" at bounding box center [315, 357] width 505 height 518
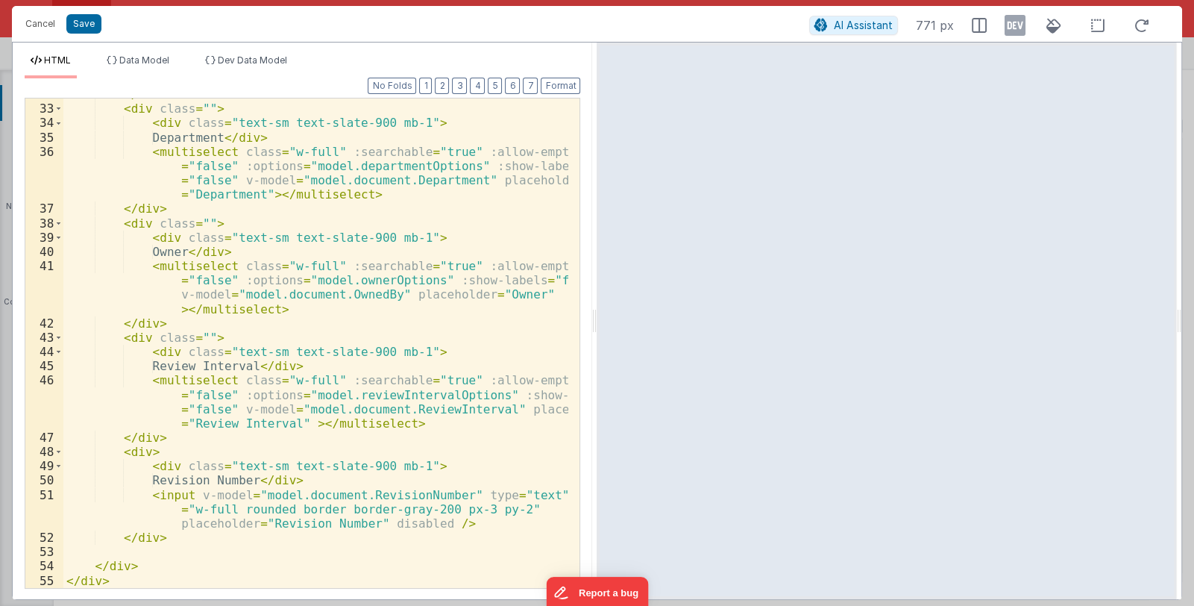
scroll to position [625, 0]
click at [444, 525] on div "</ div > < div class = "" > < div class = "text-sm text-slate-900 mb-1" > Depar…" at bounding box center [316, 346] width 506 height 518
click at [221, 536] on div "</ div > < div class = "" > < div class = "text-sm text-slate-900 mb-1" > Depar…" at bounding box center [316, 346] width 506 height 518
click at [362, 539] on div "</ div > < div class = "" > < div class = "text-sm text-slate-900 mb-1" > Depar…" at bounding box center [316, 346] width 506 height 518
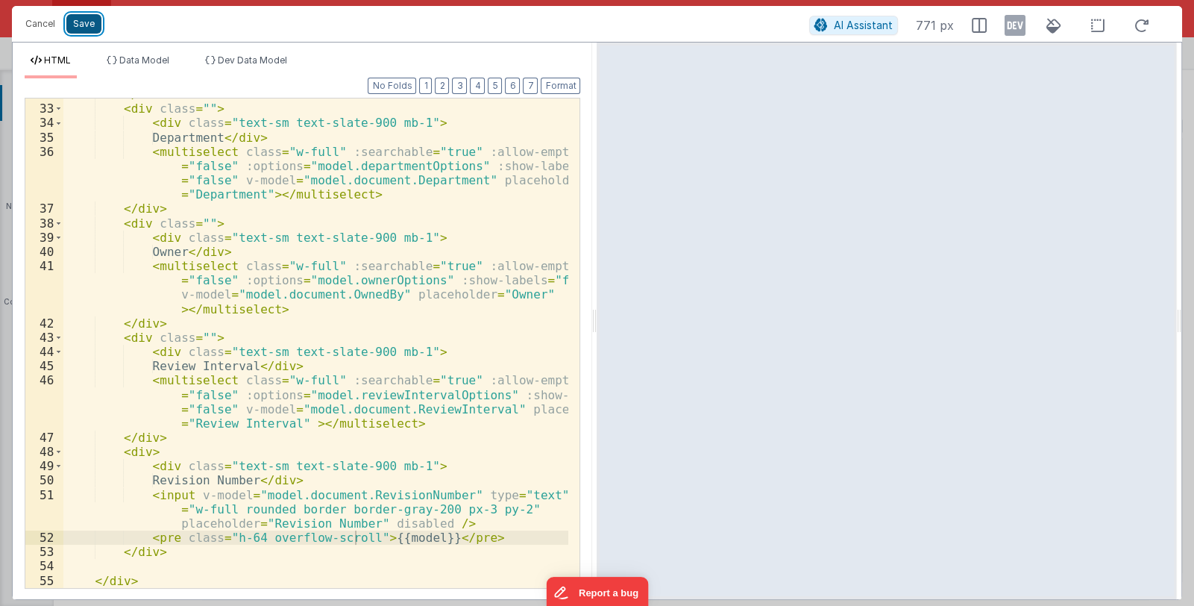
click at [90, 23] on button "Save" at bounding box center [83, 23] width 35 height 19
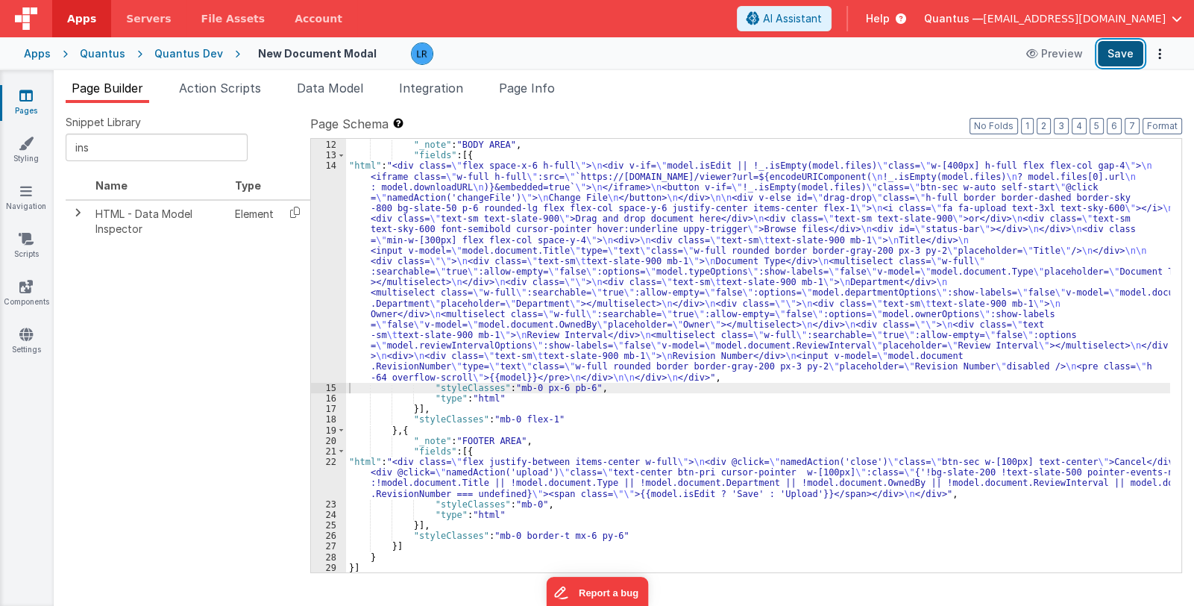
click at [1111, 54] on button "Save" at bounding box center [1120, 53] width 45 height 25
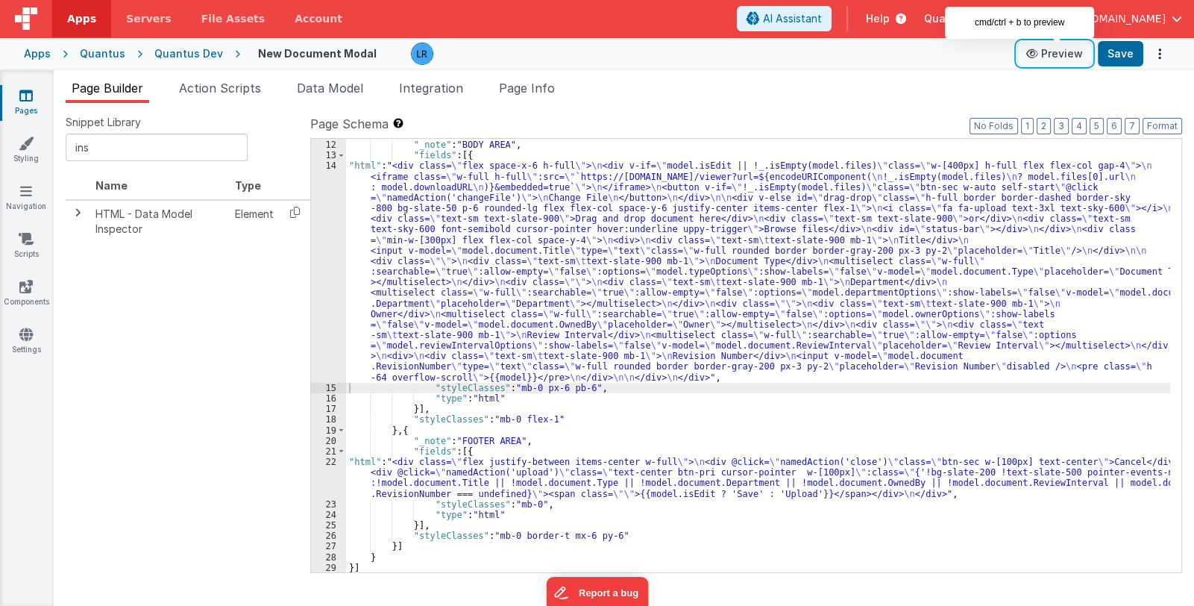
click at [1055, 54] on button "Preview" at bounding box center [1054, 54] width 75 height 24
